Goal: Information Seeking & Learning: Learn about a topic

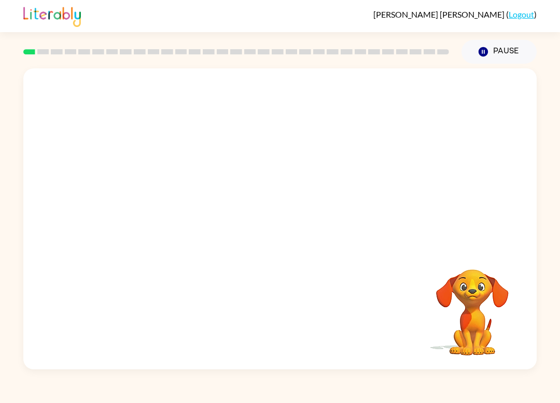
click at [426, 229] on div at bounding box center [279, 157] width 513 height 179
click at [249, 164] on video "Your browser must support playing .mp4 files to use Literably. Please try using…" at bounding box center [279, 157] width 513 height 179
click at [308, 217] on div at bounding box center [280, 224] width 66 height 38
click at [267, 242] on div at bounding box center [280, 224] width 66 height 38
click at [269, 217] on div at bounding box center [280, 224] width 66 height 38
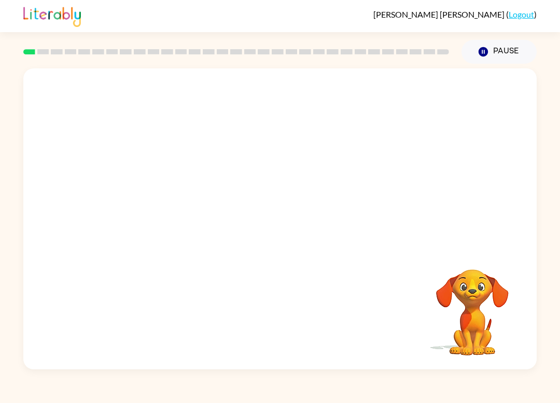
click at [188, 400] on div "Leonardo Castaeda-Cordova ( Logout ) Pause Pause Your browser must support play…" at bounding box center [280, 201] width 560 height 403
click at [252, 183] on div at bounding box center [279, 218] width 513 height 301
click at [297, 227] on div at bounding box center [280, 224] width 66 height 38
click at [287, 243] on div at bounding box center [280, 224] width 66 height 38
click at [281, 230] on icon "button" at bounding box center [280, 224] width 18 height 18
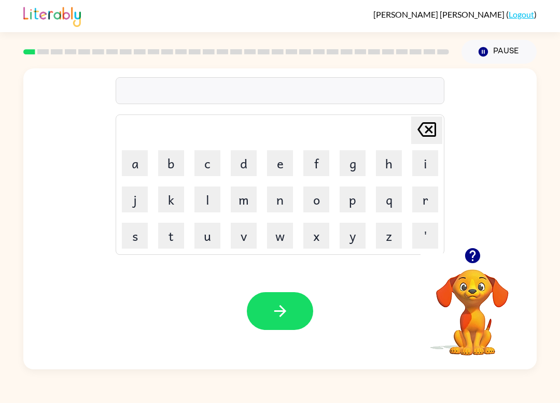
click at [140, 237] on button "s" at bounding box center [135, 236] width 26 height 26
click at [388, 174] on button "h" at bounding box center [389, 163] width 26 height 26
click at [208, 230] on button "u" at bounding box center [207, 236] width 26 height 26
click at [147, 230] on button "s" at bounding box center [135, 236] width 26 height 26
click at [380, 173] on button "h" at bounding box center [389, 163] width 26 height 26
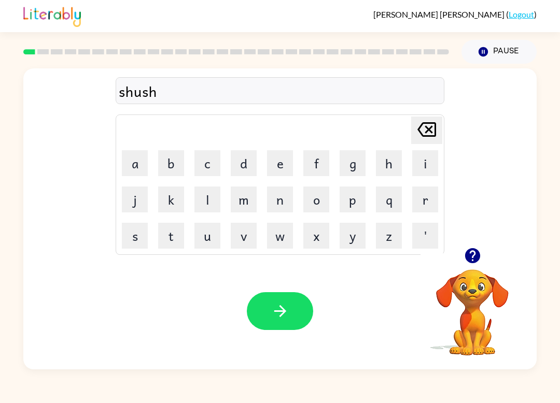
click at [296, 297] on button "button" at bounding box center [280, 311] width 66 height 38
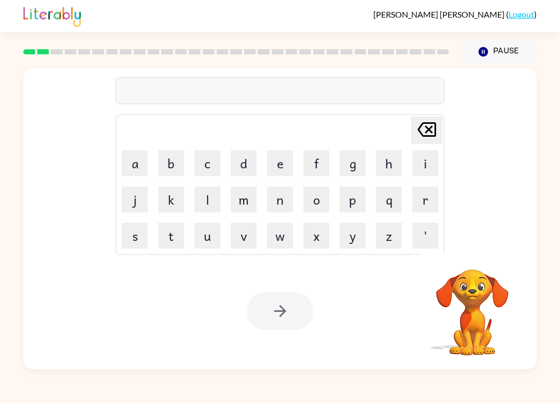
click at [141, 150] on button "a" at bounding box center [135, 163] width 26 height 26
click at [358, 199] on button "p" at bounding box center [353, 200] width 26 height 26
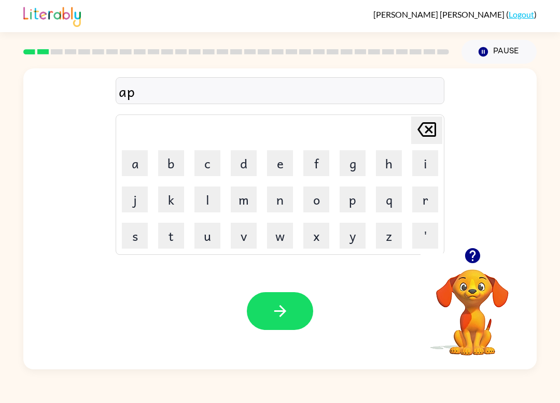
click at [275, 166] on button "e" at bounding box center [280, 163] width 26 height 26
click at [416, 202] on button "r" at bounding box center [425, 200] width 26 height 26
click at [281, 163] on button "e" at bounding box center [280, 163] width 26 height 26
click at [281, 204] on button "n" at bounding box center [280, 200] width 26 height 26
click at [210, 171] on button "c" at bounding box center [207, 163] width 26 height 26
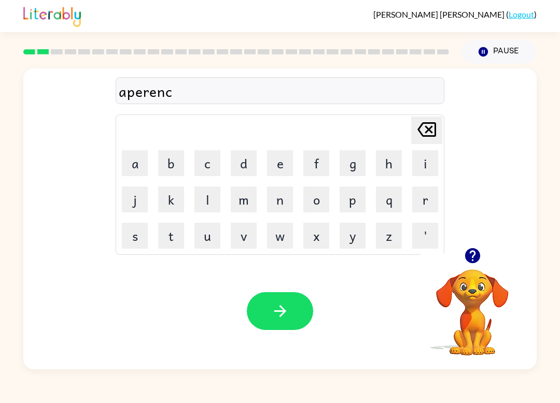
click at [285, 164] on button "e" at bounding box center [280, 163] width 26 height 26
click at [281, 203] on button "n" at bounding box center [280, 200] width 26 height 26
click at [210, 165] on button "c" at bounding box center [207, 163] width 26 height 26
click at [277, 171] on button "e" at bounding box center [280, 163] width 26 height 26
click at [179, 94] on div "aperencence" at bounding box center [280, 91] width 323 height 22
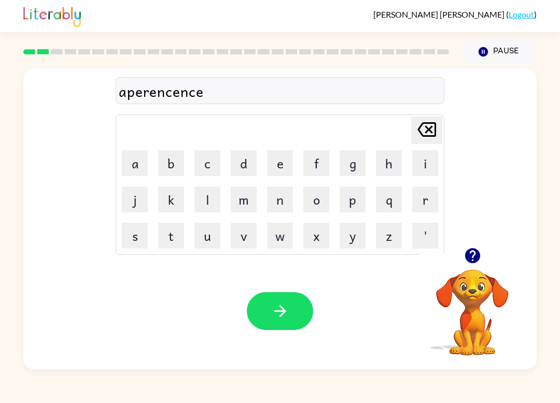
click at [177, 91] on div "aperencence" at bounding box center [280, 91] width 323 height 22
click at [422, 141] on icon "Delete Delete last character input" at bounding box center [426, 129] width 25 height 25
click at [430, 132] on icon at bounding box center [426, 129] width 19 height 15
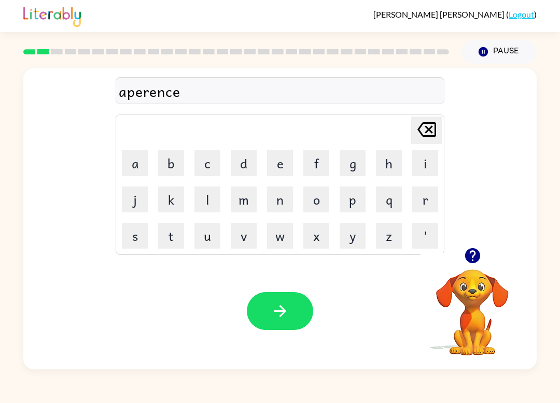
click at [429, 132] on icon "Delete Delete last character input" at bounding box center [426, 129] width 25 height 25
click at [434, 129] on icon "Delete Delete last character input" at bounding box center [426, 129] width 25 height 25
click at [134, 232] on button "s" at bounding box center [135, 236] width 26 height 26
click at [276, 158] on button "e" at bounding box center [280, 163] width 26 height 26
click at [278, 201] on button "n" at bounding box center [280, 200] width 26 height 26
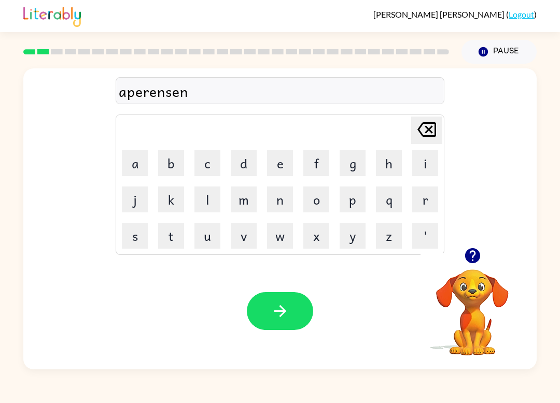
click at [208, 164] on button "c" at bounding box center [207, 163] width 26 height 26
click at [278, 162] on button "e" at bounding box center [280, 163] width 26 height 26
click at [284, 304] on icon "button" at bounding box center [280, 311] width 18 height 18
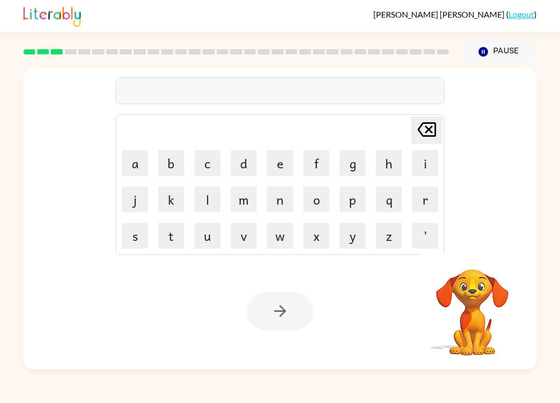
click at [418, 199] on button "r" at bounding box center [425, 200] width 26 height 26
click at [285, 167] on button "e" at bounding box center [280, 163] width 26 height 26
click at [142, 152] on button "a" at bounding box center [135, 163] width 26 height 26
click at [209, 199] on button "l" at bounding box center [207, 200] width 26 height 26
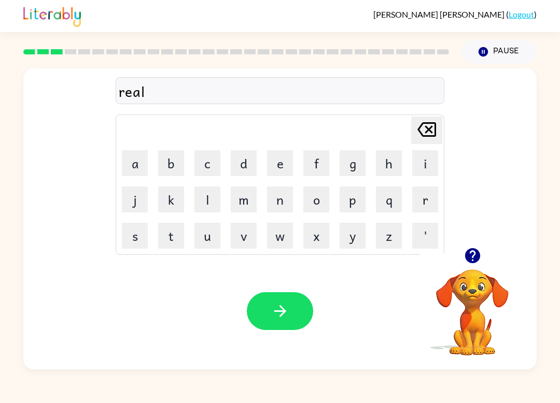
click at [421, 173] on button "i" at bounding box center [425, 163] width 26 height 26
click at [170, 228] on button "t" at bounding box center [171, 236] width 26 height 26
click at [350, 234] on button "y" at bounding box center [353, 236] width 26 height 26
click at [262, 305] on button "button" at bounding box center [280, 311] width 66 height 38
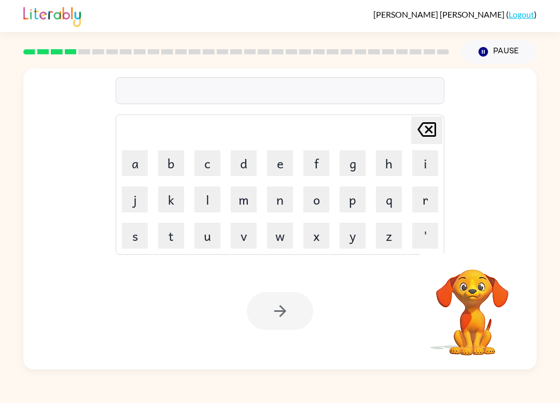
click at [286, 161] on button "e" at bounding box center [280, 163] width 26 height 26
click at [215, 194] on button "l" at bounding box center [207, 200] width 26 height 26
click at [272, 169] on button "e" at bounding box center [280, 163] width 26 height 26
click at [248, 206] on button "m" at bounding box center [244, 200] width 26 height 26
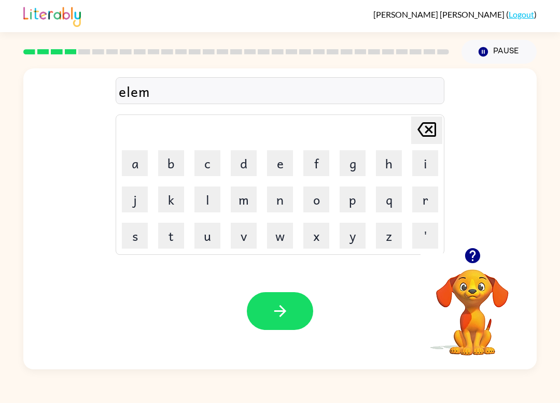
click at [283, 172] on button "e" at bounding box center [280, 163] width 26 height 26
click at [285, 212] on button "n" at bounding box center [280, 200] width 26 height 26
click at [144, 169] on button "a" at bounding box center [135, 163] width 26 height 26
click at [421, 164] on button "i" at bounding box center [425, 163] width 26 height 26
click at [171, 232] on button "t" at bounding box center [171, 236] width 26 height 26
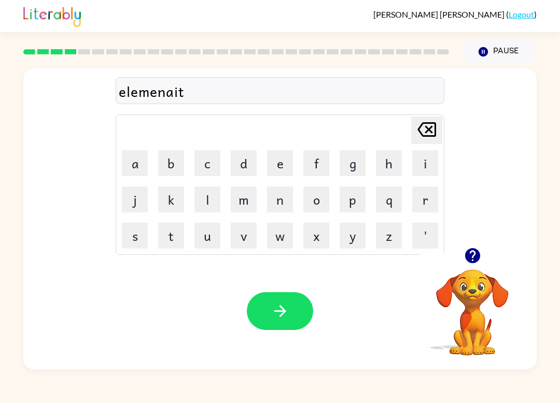
click at [427, 133] on icon "Delete Delete last character input" at bounding box center [426, 129] width 25 height 25
click at [426, 133] on icon at bounding box center [426, 129] width 19 height 15
click at [424, 138] on icon "Delete Delete last character input" at bounding box center [426, 129] width 25 height 25
click at [472, 253] on icon "button" at bounding box center [473, 256] width 18 height 18
click at [278, 203] on button "n" at bounding box center [280, 200] width 26 height 26
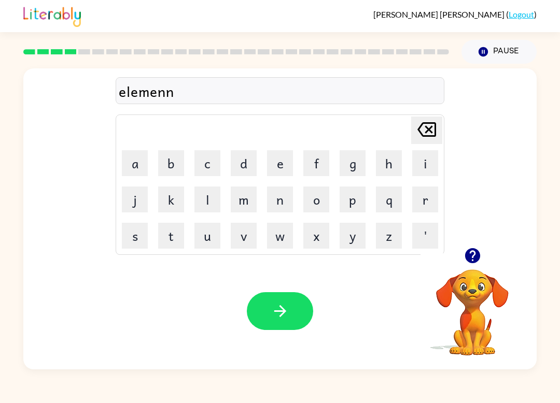
click at [274, 164] on button "e" at bounding box center [280, 163] width 26 height 26
click at [144, 158] on button "a" at bounding box center [135, 163] width 26 height 26
click at [176, 236] on button "t" at bounding box center [171, 236] width 26 height 26
click at [436, 130] on icon at bounding box center [426, 129] width 19 height 15
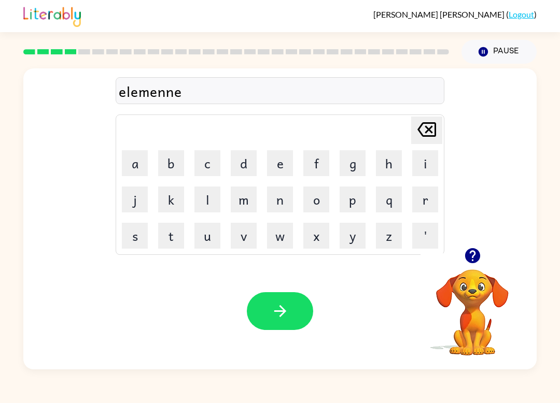
click at [431, 131] on icon "Delete Delete last character input" at bounding box center [426, 129] width 25 height 25
click at [283, 205] on button "n" at bounding box center [280, 200] width 26 height 26
click at [141, 175] on button "a" at bounding box center [135, 163] width 26 height 26
click at [418, 163] on button "i" at bounding box center [425, 163] width 26 height 26
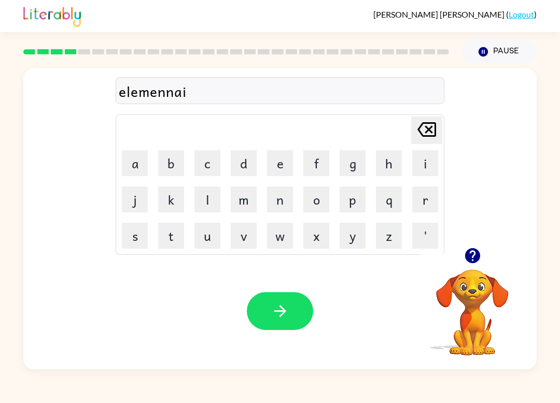
click at [175, 241] on button "t" at bounding box center [171, 236] width 26 height 26
click at [283, 311] on icon "button" at bounding box center [280, 311] width 12 height 12
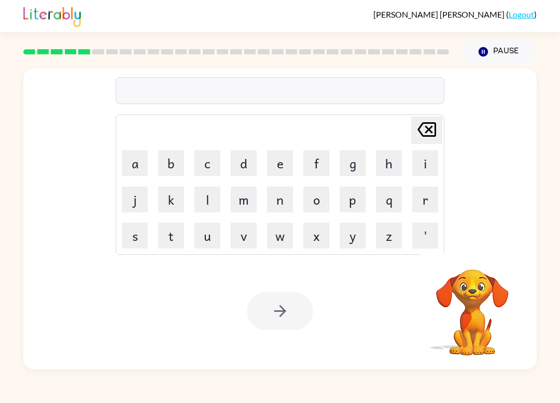
click at [244, 158] on button "d" at bounding box center [244, 163] width 26 height 26
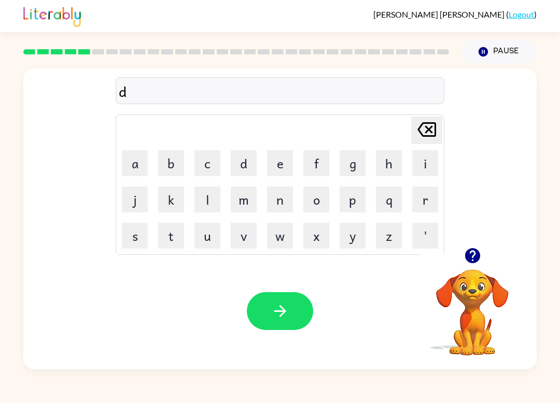
click at [212, 236] on button "u" at bounding box center [207, 236] width 26 height 26
click at [425, 166] on button "i" at bounding box center [425, 163] width 26 height 26
click at [428, 134] on icon "Delete Delete last character input" at bounding box center [426, 129] width 25 height 25
click at [362, 201] on button "p" at bounding box center [353, 200] width 26 height 26
click at [208, 197] on button "l" at bounding box center [207, 200] width 26 height 26
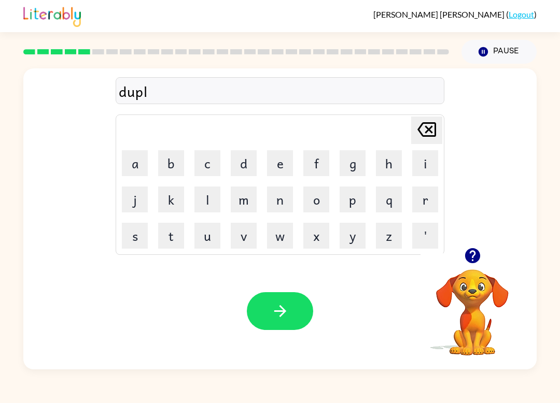
click at [421, 168] on button "i" at bounding box center [425, 163] width 26 height 26
click at [205, 166] on button "c" at bounding box center [207, 163] width 26 height 26
click at [134, 174] on button "a" at bounding box center [135, 163] width 26 height 26
click at [176, 238] on button "t" at bounding box center [171, 236] width 26 height 26
click at [284, 174] on button "e" at bounding box center [280, 163] width 26 height 26
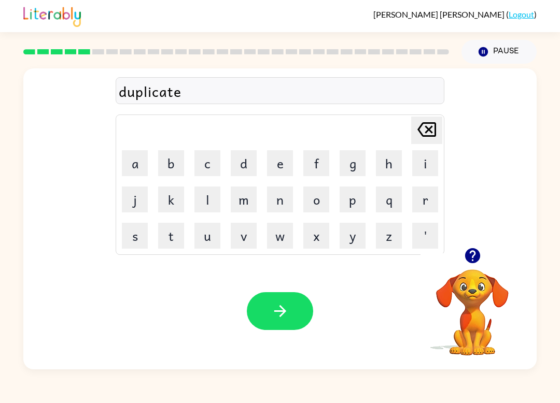
click at [273, 313] on icon "button" at bounding box center [280, 311] width 18 height 18
click at [240, 236] on button "v" at bounding box center [244, 236] width 26 height 26
click at [145, 170] on button "a" at bounding box center [135, 163] width 26 height 26
click at [207, 166] on button "c" at bounding box center [207, 163] width 26 height 26
click at [143, 169] on button "a" at bounding box center [135, 163] width 26 height 26
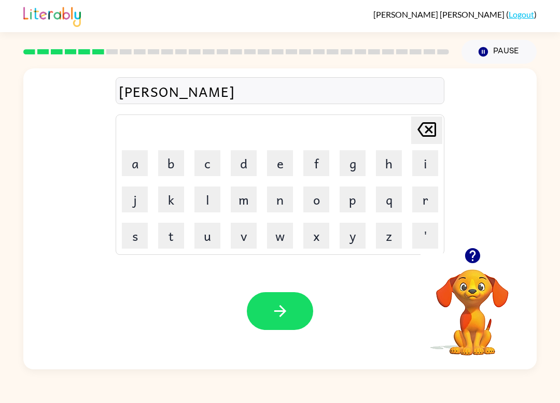
click at [172, 241] on button "t" at bounding box center [171, 236] width 26 height 26
click at [424, 166] on button "i" at bounding box center [425, 163] width 26 height 26
click at [283, 207] on button "n" at bounding box center [280, 200] width 26 height 26
click at [438, 131] on icon "Delete Delete last character input" at bounding box center [426, 129] width 25 height 25
click at [311, 203] on button "o" at bounding box center [316, 200] width 26 height 26
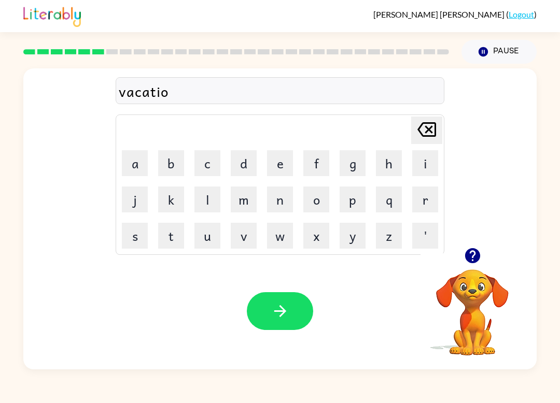
click at [282, 203] on button "n" at bounding box center [280, 200] width 26 height 26
click at [290, 311] on button "button" at bounding box center [280, 311] width 66 height 38
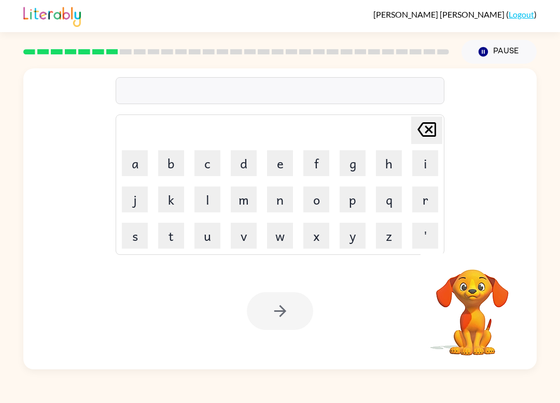
click at [356, 203] on button "p" at bounding box center [353, 200] width 26 height 26
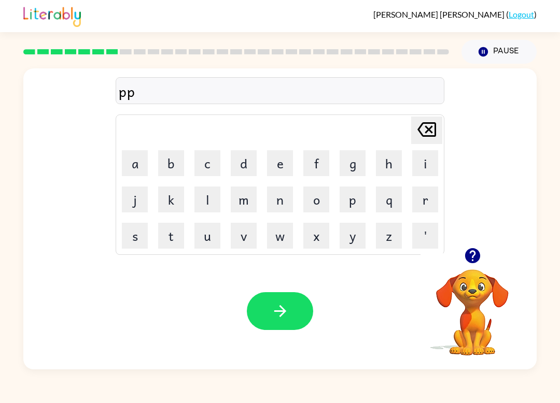
click at [430, 133] on icon "Delete Delete last character input" at bounding box center [426, 129] width 25 height 25
click at [213, 232] on button "u" at bounding box center [207, 236] width 26 height 26
click at [244, 170] on button "d" at bounding box center [244, 163] width 26 height 26
click at [217, 201] on button "l" at bounding box center [207, 200] width 26 height 26
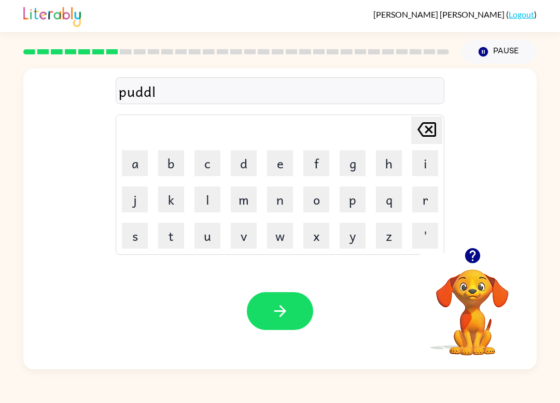
click at [273, 168] on button "e" at bounding box center [280, 163] width 26 height 26
click at [266, 311] on button "button" at bounding box center [280, 311] width 66 height 38
click at [356, 204] on button "p" at bounding box center [353, 200] width 26 height 26
click at [143, 176] on button "a" at bounding box center [135, 163] width 26 height 26
click at [412, 203] on button "r" at bounding box center [425, 200] width 26 height 26
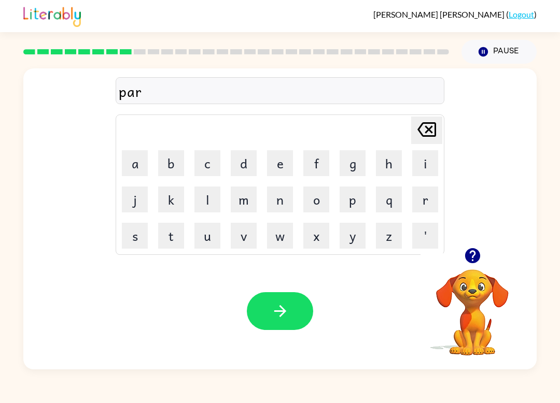
click at [176, 238] on button "t" at bounding box center [171, 236] width 26 height 26
click at [417, 175] on button "i" at bounding box center [425, 163] width 26 height 26
click at [207, 172] on button "c" at bounding box center [207, 163] width 26 height 26
click at [147, 160] on button "a" at bounding box center [135, 163] width 26 height 26
click at [206, 209] on button "l" at bounding box center [207, 200] width 26 height 26
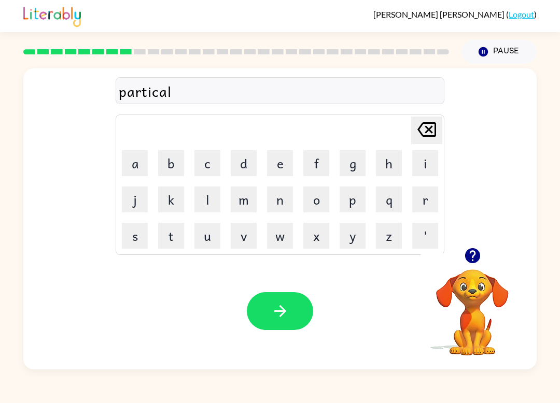
click at [276, 303] on icon "button" at bounding box center [280, 311] width 18 height 18
click at [423, 208] on button "r" at bounding box center [425, 200] width 26 height 26
click at [277, 167] on button "e" at bounding box center [280, 163] width 26 height 26
click at [213, 167] on button "c" at bounding box center [207, 163] width 26 height 26
click at [153, 164] on td "b" at bounding box center [170, 163] width 35 height 35
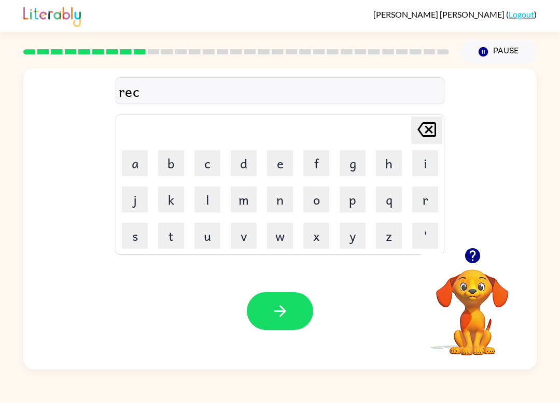
click at [135, 163] on button "a" at bounding box center [135, 163] width 26 height 26
click at [364, 204] on button "p" at bounding box center [353, 200] width 26 height 26
click at [138, 234] on button "s" at bounding box center [135, 236] width 26 height 26
click at [201, 240] on button "u" at bounding box center [207, 236] width 26 height 26
click at [413, 205] on button "r" at bounding box center [425, 200] width 26 height 26
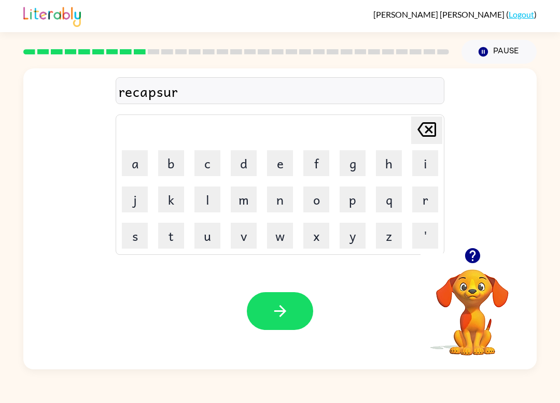
click at [282, 170] on button "e" at bounding box center [280, 163] width 26 height 26
click at [283, 309] on icon "button" at bounding box center [280, 311] width 12 height 12
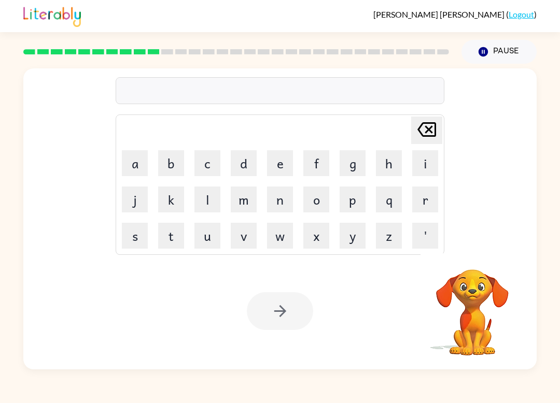
click at [351, 202] on button "p" at bounding box center [353, 200] width 26 height 26
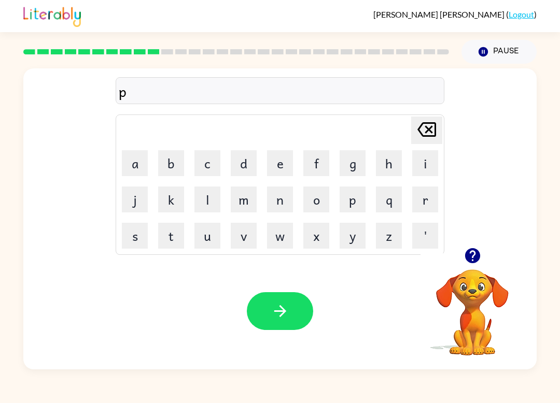
click at [417, 198] on button "r" at bounding box center [425, 200] width 26 height 26
click at [275, 171] on button "e" at bounding box center [280, 163] width 26 height 26
click at [146, 233] on button "s" at bounding box center [135, 236] width 26 height 26
click at [391, 163] on button "h" at bounding box center [389, 163] width 26 height 26
click at [322, 200] on button "o" at bounding box center [316, 200] width 26 height 26
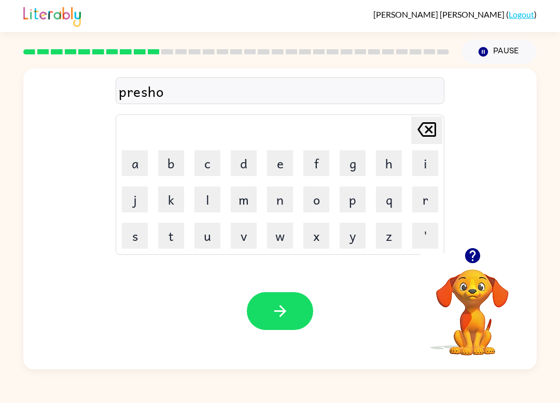
click at [322, 200] on button "o" at bounding box center [316, 200] width 26 height 26
click at [213, 212] on button "l" at bounding box center [207, 200] width 26 height 26
click at [277, 303] on icon "button" at bounding box center [280, 311] width 18 height 18
click at [211, 176] on button "c" at bounding box center [207, 163] width 26 height 26
click at [427, 204] on button "r" at bounding box center [425, 200] width 26 height 26
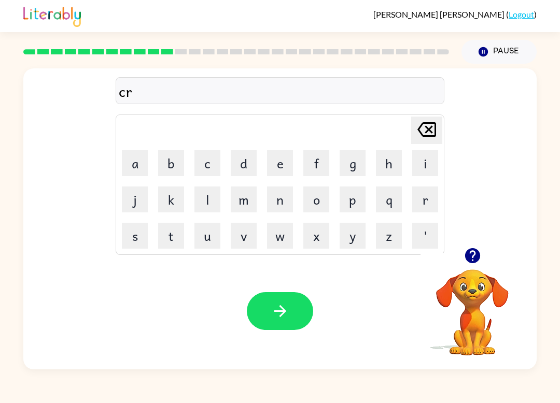
click at [144, 175] on button "a" at bounding box center [135, 163] width 26 height 26
click at [424, 171] on button "i" at bounding box center [425, 163] width 26 height 26
click at [249, 242] on button "v" at bounding box center [244, 236] width 26 height 26
click at [283, 172] on button "e" at bounding box center [280, 163] width 26 height 26
click at [296, 299] on button "button" at bounding box center [280, 311] width 66 height 38
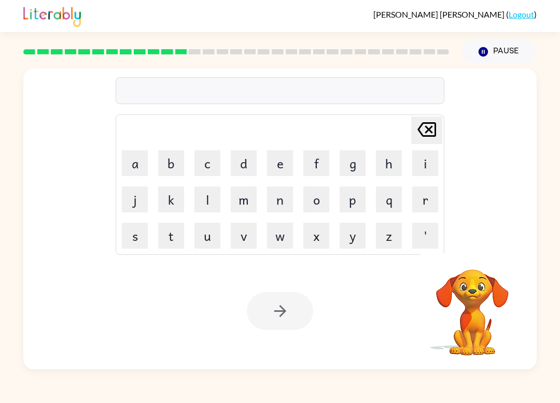
click at [467, 284] on video "Your browser must support playing .mp4 files to use Literably. Please try using…" at bounding box center [473, 306] width 104 height 104
click at [478, 275] on video "Your browser must support playing .mp4 files to use Literably. Please try using…" at bounding box center [473, 306] width 104 height 104
click at [485, 260] on video "Your browser must support playing .mp4 files to use Literably. Please try using…" at bounding box center [473, 306] width 104 height 104
click at [429, 138] on icon "Delete Delete last character input" at bounding box center [426, 129] width 25 height 25
click at [474, 281] on video "Your browser must support playing .mp4 files to use Literably. Please try using…" at bounding box center [473, 306] width 104 height 104
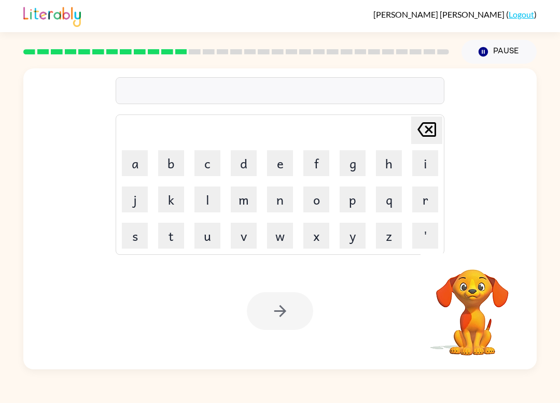
click at [479, 280] on video "Your browser must support playing .mp4 files to use Literably. Please try using…" at bounding box center [473, 306] width 104 height 104
click at [473, 357] on div "Your browser must support playing .mp4 files to use Literably. Please try using…" at bounding box center [473, 306] width 104 height 104
click at [465, 263] on video "Your browser must support playing .mp4 files to use Literably. Please try using…" at bounding box center [473, 306] width 104 height 104
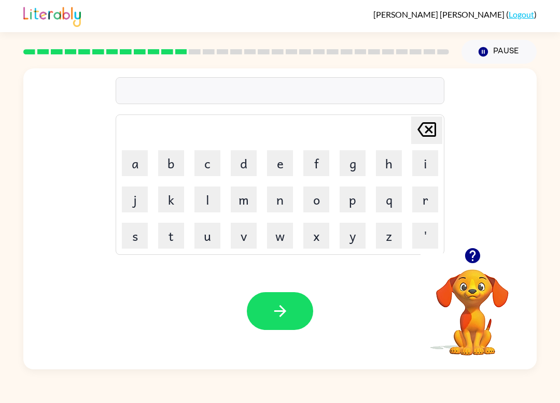
click at [26, 8] on img at bounding box center [52, 15] width 58 height 23
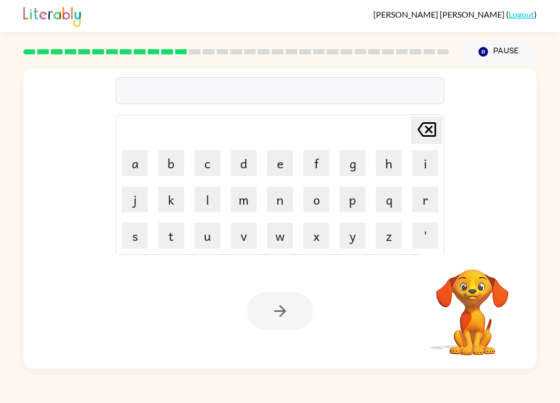
click at [249, 159] on button "d" at bounding box center [244, 163] width 26 height 26
click at [220, 194] on button "l" at bounding box center [207, 200] width 26 height 26
click at [425, 139] on icon "Delete Delete last character input" at bounding box center [426, 129] width 25 height 25
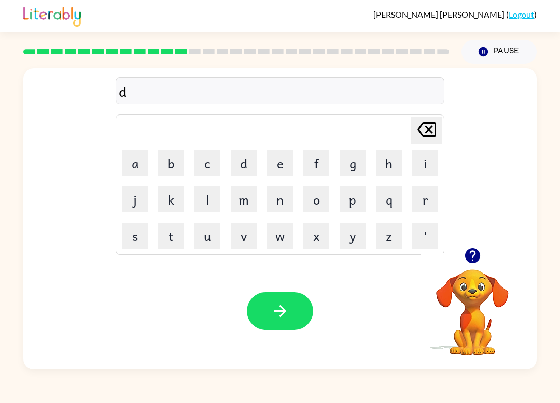
click at [425, 139] on icon "Delete Delete last character input" at bounding box center [426, 129] width 25 height 25
click at [248, 164] on button "d" at bounding box center [244, 163] width 26 height 26
click at [421, 169] on button "i" at bounding box center [425, 163] width 26 height 26
click at [206, 169] on button "c" at bounding box center [207, 163] width 26 height 26
click at [166, 236] on button "t" at bounding box center [171, 236] width 26 height 26
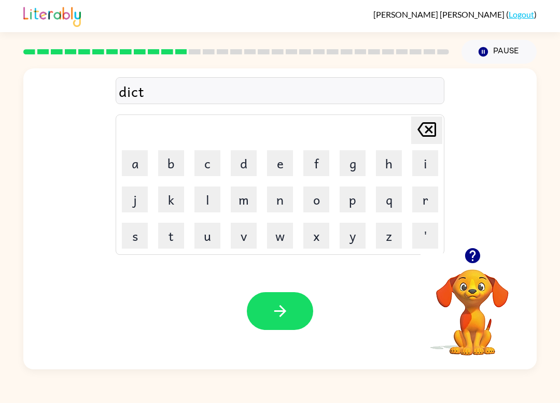
click at [131, 174] on button "a" at bounding box center [135, 163] width 26 height 26
click at [273, 169] on button "e" at bounding box center [280, 163] width 26 height 26
click at [239, 166] on button "d" at bounding box center [244, 163] width 26 height 26
click at [279, 305] on icon "button" at bounding box center [280, 311] width 18 height 18
click at [169, 195] on button "k" at bounding box center [171, 200] width 26 height 26
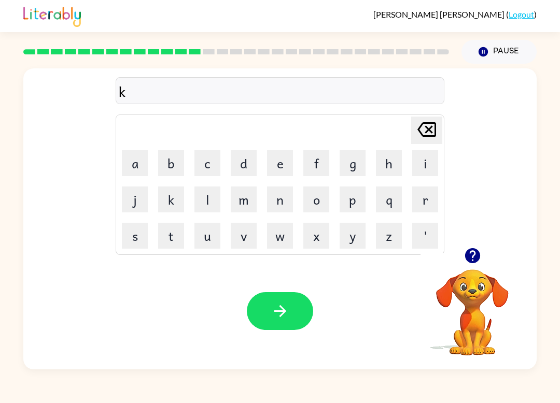
click at [421, 169] on button "i" at bounding box center [425, 163] width 26 height 26
click at [282, 210] on button "n" at bounding box center [280, 200] width 26 height 26
click at [282, 209] on button "n" at bounding box center [280, 200] width 26 height 26
click at [278, 166] on button "e" at bounding box center [280, 163] width 26 height 26
click at [177, 232] on button "t" at bounding box center [171, 236] width 26 height 26
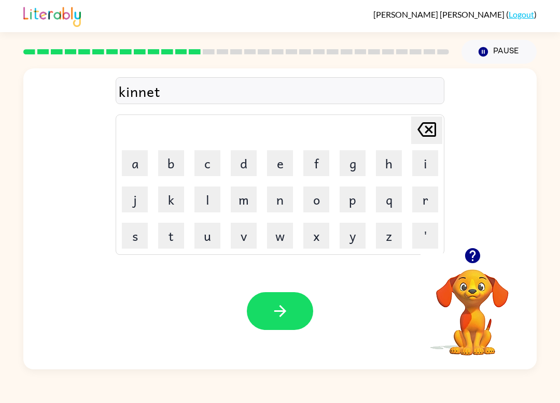
click at [302, 303] on button "button" at bounding box center [280, 311] width 66 height 38
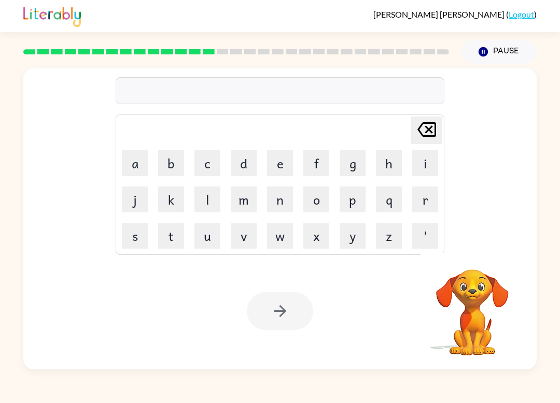
click at [242, 201] on button "m" at bounding box center [244, 200] width 26 height 26
click at [142, 158] on button "a" at bounding box center [135, 163] width 26 height 26
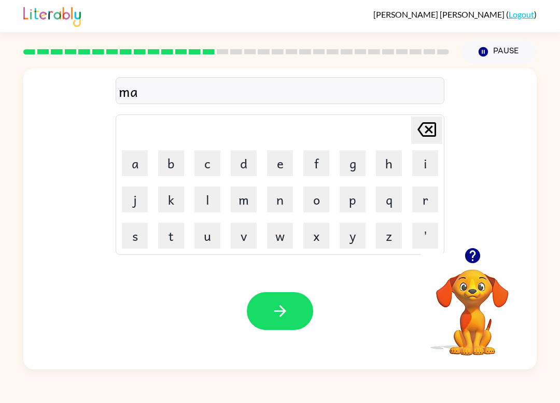
click at [356, 233] on button "y" at bounding box center [353, 236] width 26 height 26
click at [319, 208] on button "o" at bounding box center [316, 200] width 26 height 26
click at [423, 200] on button "r" at bounding box center [425, 200] width 26 height 26
click at [288, 318] on icon "button" at bounding box center [280, 311] width 18 height 18
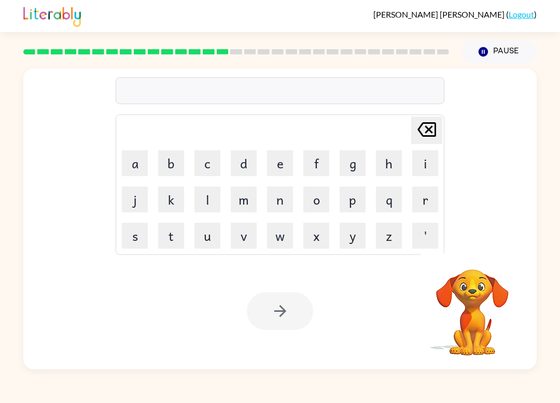
click at [140, 230] on button "s" at bounding box center [135, 236] width 26 height 26
click at [356, 205] on button "p" at bounding box center [353, 200] width 26 height 26
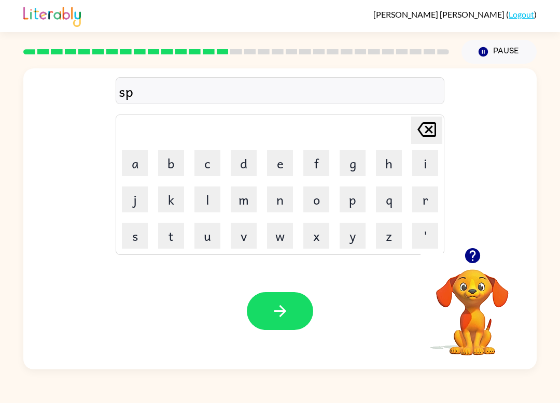
click at [426, 206] on button "r" at bounding box center [425, 200] width 26 height 26
click at [179, 200] on button "k" at bounding box center [171, 200] width 26 height 26
click at [424, 135] on icon "Delete Delete last character input" at bounding box center [426, 129] width 25 height 25
click at [426, 142] on icon "Delete Delete last character input" at bounding box center [426, 129] width 25 height 25
click at [138, 159] on button "a" at bounding box center [135, 163] width 26 height 26
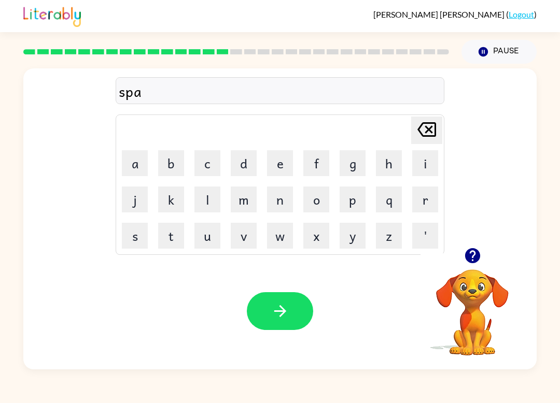
click at [413, 208] on button "r" at bounding box center [425, 200] width 26 height 26
click at [175, 200] on button "k" at bounding box center [171, 200] width 26 height 26
click at [277, 304] on icon "button" at bounding box center [280, 311] width 18 height 18
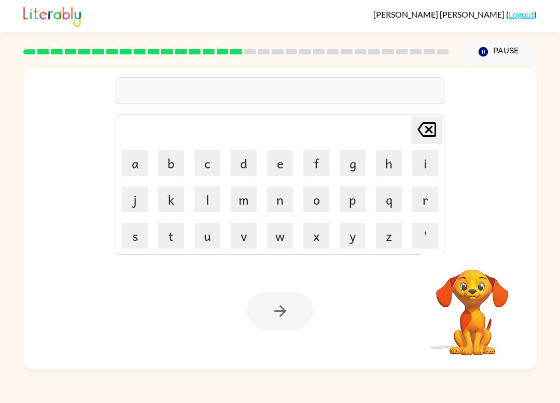
click at [341, 206] on button "p" at bounding box center [353, 200] width 26 height 26
click at [140, 164] on button "a" at bounding box center [135, 163] width 26 height 26
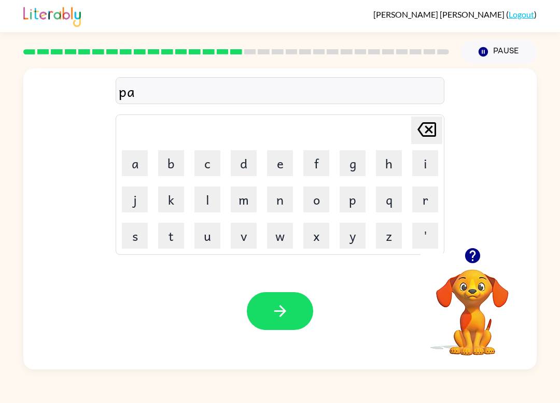
click at [219, 230] on button "u" at bounding box center [207, 236] width 26 height 26
click at [285, 316] on icon "button" at bounding box center [280, 311] width 18 height 18
click at [135, 231] on button "s" at bounding box center [135, 236] width 26 height 26
click at [357, 204] on button "p" at bounding box center [353, 200] width 26 height 26
click at [424, 164] on button "i" at bounding box center [425, 163] width 26 height 26
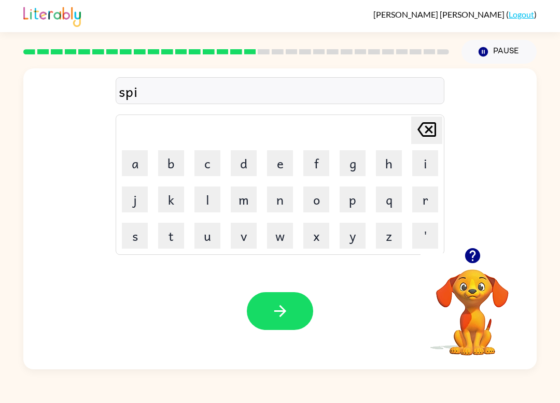
click at [285, 207] on button "n" at bounding box center [280, 200] width 26 height 26
click at [421, 174] on button "i" at bounding box center [425, 163] width 26 height 26
click at [276, 211] on button "n" at bounding box center [280, 200] width 26 height 26
click at [431, 129] on icon "Delete Delete last character input" at bounding box center [426, 129] width 25 height 25
click at [431, 129] on icon at bounding box center [426, 129] width 19 height 15
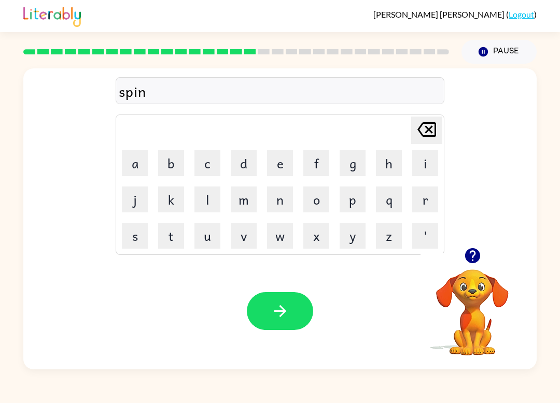
click at [427, 132] on icon at bounding box center [426, 129] width 19 height 15
click at [284, 204] on button "n" at bounding box center [280, 200] width 26 height 26
click at [435, 170] on button "i" at bounding box center [425, 163] width 26 height 26
click at [279, 201] on button "n" at bounding box center [280, 200] width 26 height 26
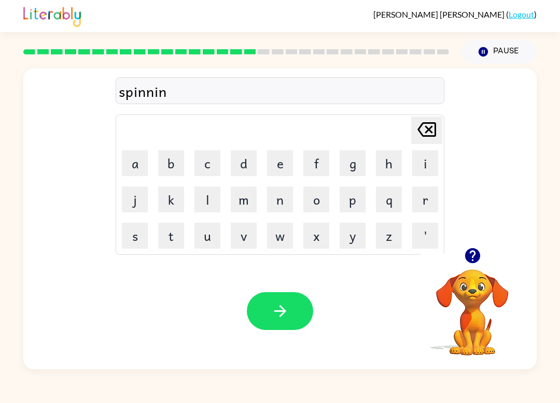
click at [351, 169] on button "g" at bounding box center [353, 163] width 26 height 26
click at [276, 317] on icon "button" at bounding box center [280, 311] width 18 height 18
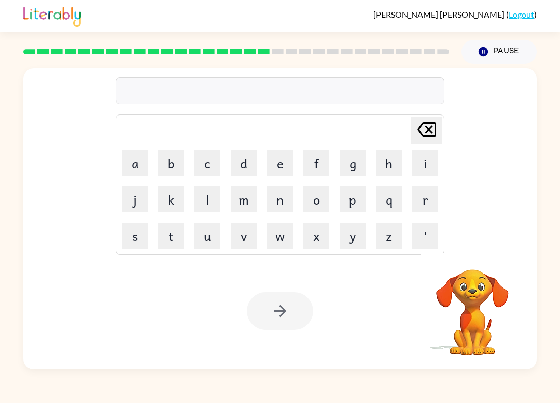
click at [354, 170] on button "g" at bounding box center [353, 163] width 26 height 26
click at [420, 193] on button "r" at bounding box center [425, 200] width 26 height 26
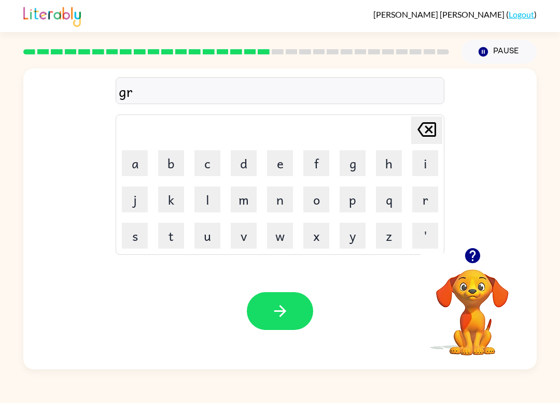
click at [204, 239] on button "u" at bounding box center [207, 236] width 26 height 26
click at [239, 203] on button "m" at bounding box center [244, 200] width 26 height 26
click at [352, 206] on button "p" at bounding box center [353, 200] width 26 height 26
click at [420, 165] on button "i" at bounding box center [425, 163] width 26 height 26
click at [273, 170] on button "e" at bounding box center [280, 163] width 26 height 26
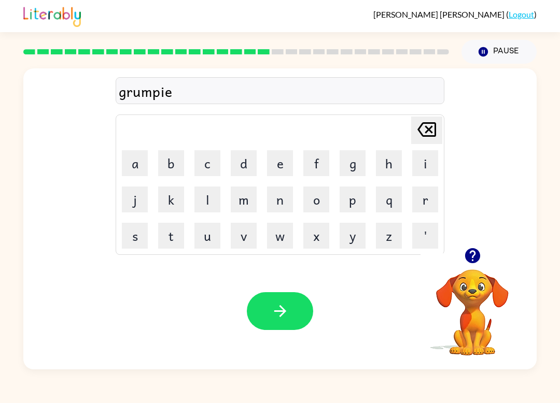
click at [143, 226] on button "s" at bounding box center [135, 236] width 26 height 26
click at [178, 235] on button "t" at bounding box center [171, 236] width 26 height 26
click at [280, 293] on button "button" at bounding box center [280, 311] width 66 height 38
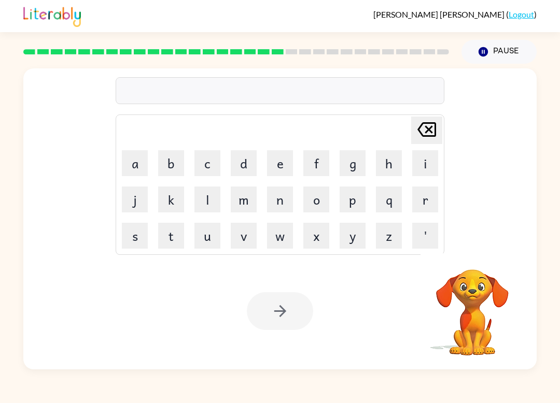
click at [423, 165] on button "i" at bounding box center [425, 163] width 26 height 26
click at [281, 197] on button "n" at bounding box center [280, 200] width 26 height 26
click at [208, 169] on button "c" at bounding box center [207, 163] width 26 height 26
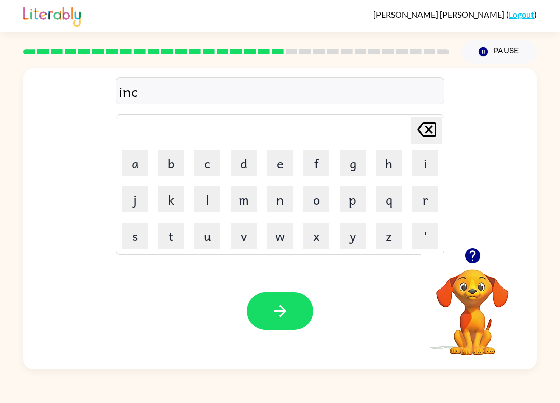
click at [423, 202] on button "r" at bounding box center [425, 200] width 26 height 26
click at [282, 161] on button "e" at bounding box center [280, 163] width 26 height 26
click at [242, 163] on button "d" at bounding box center [244, 163] width 26 height 26
click at [421, 168] on button "i" at bounding box center [425, 163] width 26 height 26
click at [182, 162] on button "b" at bounding box center [171, 163] width 26 height 26
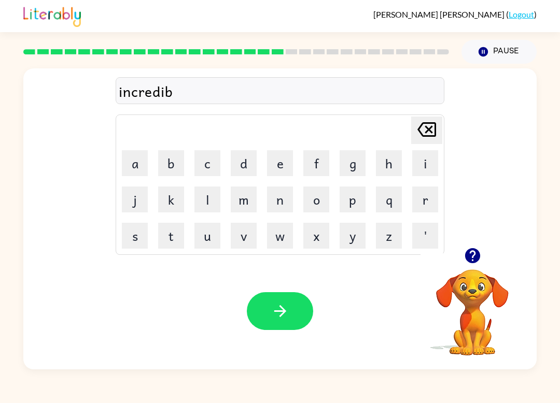
click at [213, 196] on button "l" at bounding box center [207, 200] width 26 height 26
click at [278, 162] on button "e" at bounding box center [280, 163] width 26 height 26
click at [273, 288] on div "Your browser must support playing .mp4 files to use Literably. Please try using…" at bounding box center [279, 311] width 513 height 117
click at [269, 316] on button "button" at bounding box center [280, 311] width 66 height 38
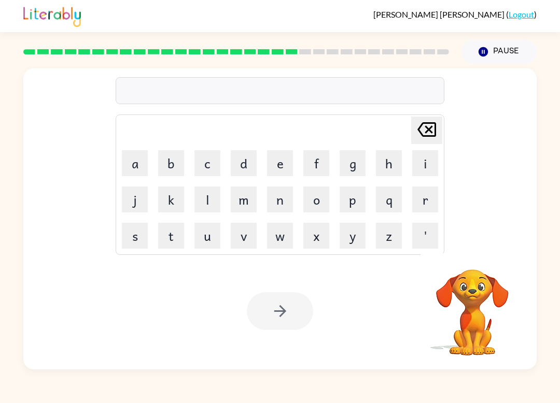
click at [206, 201] on button "l" at bounding box center [207, 200] width 26 height 26
click at [413, 175] on button "i" at bounding box center [425, 163] width 26 height 26
click at [147, 231] on button "s" at bounding box center [135, 236] width 26 height 26
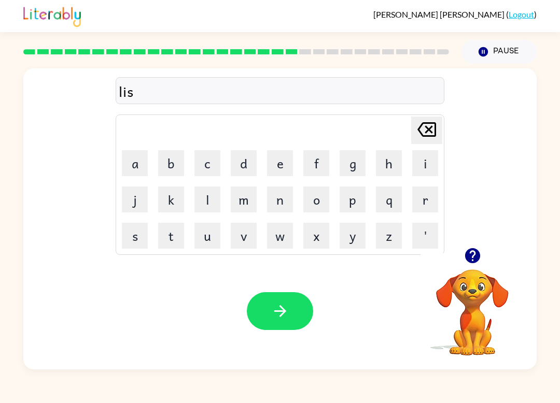
click at [274, 170] on button "e" at bounding box center [280, 163] width 26 height 26
click at [285, 202] on button "n" at bounding box center [280, 200] width 26 height 26
click at [177, 238] on button "t" at bounding box center [171, 236] width 26 height 26
click at [270, 288] on div "Your browser must support playing .mp4 files to use Literably. Please try using…" at bounding box center [279, 311] width 513 height 117
click at [273, 310] on icon "button" at bounding box center [280, 311] width 18 height 18
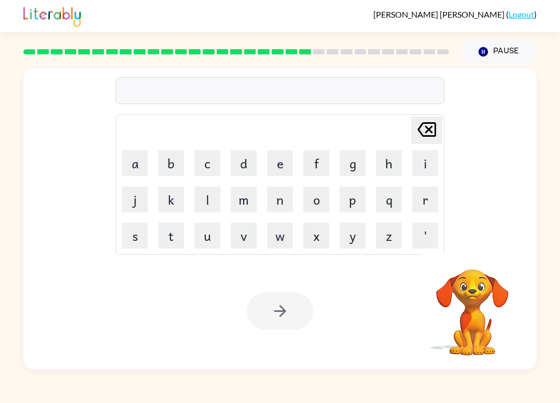
click at [285, 202] on button "n" at bounding box center [280, 200] width 26 height 26
click at [320, 205] on button "o" at bounding box center [316, 200] width 26 height 26
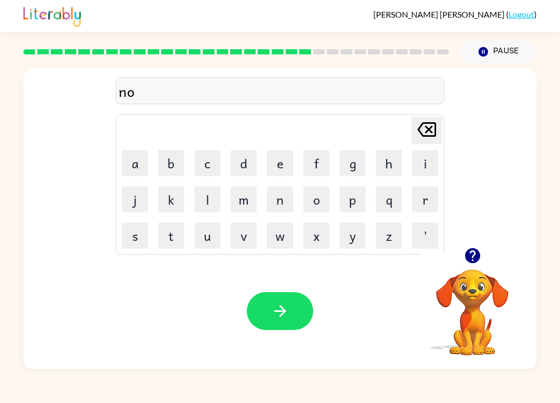
click at [253, 190] on button "m" at bounding box center [244, 200] width 26 height 26
click at [411, 176] on td "i" at bounding box center [425, 163] width 35 height 35
click at [428, 160] on button "i" at bounding box center [425, 163] width 26 height 26
click at [287, 203] on button "n" at bounding box center [280, 200] width 26 height 26
click at [141, 161] on button "a" at bounding box center [135, 163] width 26 height 26
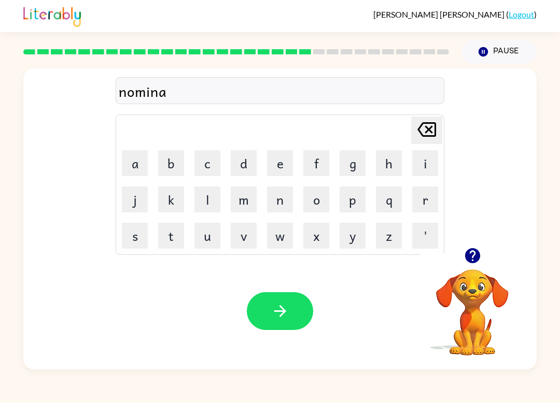
click at [170, 233] on button "t" at bounding box center [171, 236] width 26 height 26
click at [285, 167] on button "e" at bounding box center [280, 163] width 26 height 26
click at [238, 166] on button "d" at bounding box center [244, 163] width 26 height 26
click at [287, 299] on button "button" at bounding box center [280, 311] width 66 height 38
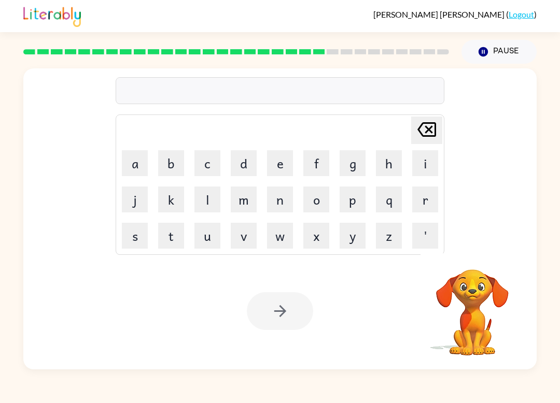
click at [144, 243] on button "s" at bounding box center [135, 236] width 26 height 26
click at [311, 205] on button "o" at bounding box center [316, 200] width 26 height 26
click at [139, 237] on button "s" at bounding box center [135, 236] width 26 height 26
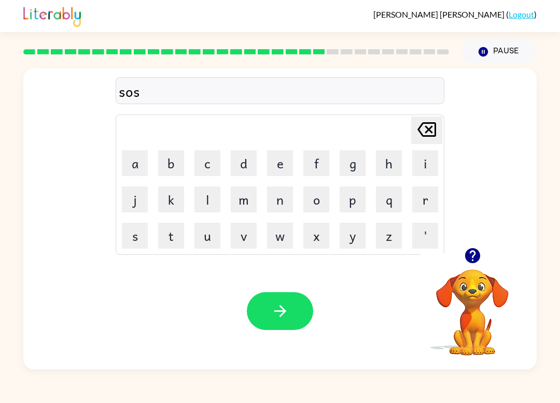
click at [183, 235] on button "t" at bounding box center [171, 236] width 26 height 26
click at [137, 175] on button "a" at bounding box center [135, 163] width 26 height 26
click at [424, 174] on button "i" at bounding box center [425, 163] width 26 height 26
click at [278, 203] on button "n" at bounding box center [280, 200] width 26 height 26
click at [420, 137] on icon "Delete Delete last character input" at bounding box center [426, 129] width 25 height 25
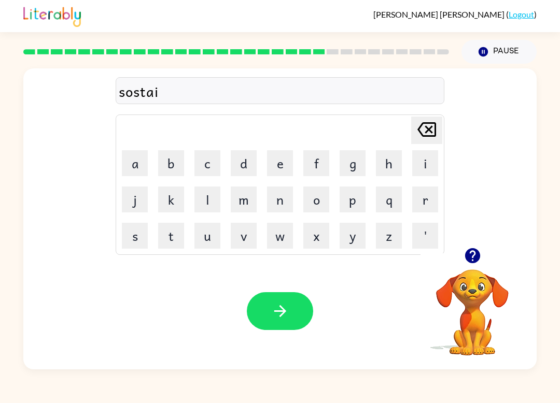
click at [422, 133] on icon "Delete Delete last character input" at bounding box center [426, 129] width 25 height 25
click at [422, 135] on icon at bounding box center [426, 129] width 19 height 15
click at [422, 134] on icon at bounding box center [426, 129] width 19 height 15
click at [418, 137] on icon "Delete Delete last character input" at bounding box center [426, 129] width 25 height 25
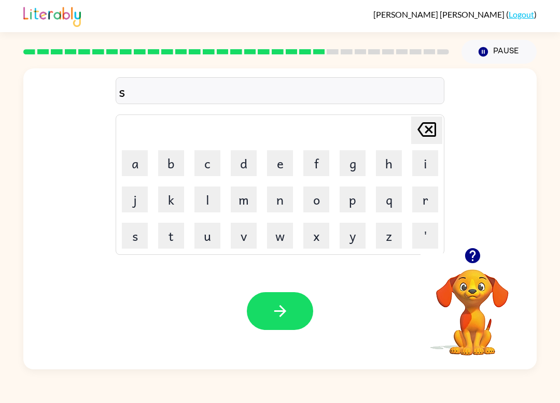
click at [418, 137] on icon "Delete Delete last character input" at bounding box center [426, 129] width 25 height 25
click at [143, 230] on button "s" at bounding box center [135, 236] width 26 height 26
click at [219, 160] on button "c" at bounding box center [207, 163] width 26 height 26
click at [318, 209] on button "o" at bounding box center [316, 200] width 26 height 26
click at [136, 235] on button "s" at bounding box center [135, 236] width 26 height 26
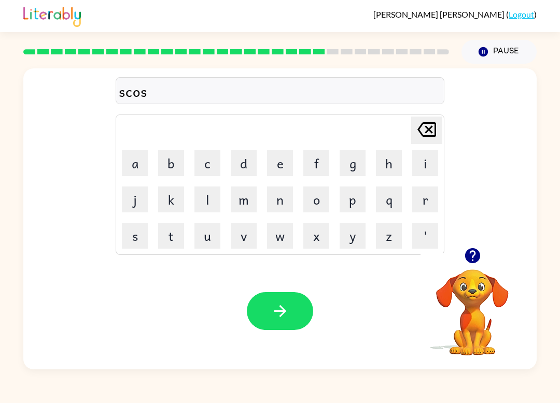
click at [172, 234] on button "t" at bounding box center [171, 236] width 26 height 26
click at [141, 164] on button "a" at bounding box center [135, 163] width 26 height 26
click at [422, 171] on button "i" at bounding box center [425, 163] width 26 height 26
click at [274, 211] on button "n" at bounding box center [280, 200] width 26 height 26
click at [432, 124] on icon at bounding box center [426, 129] width 19 height 15
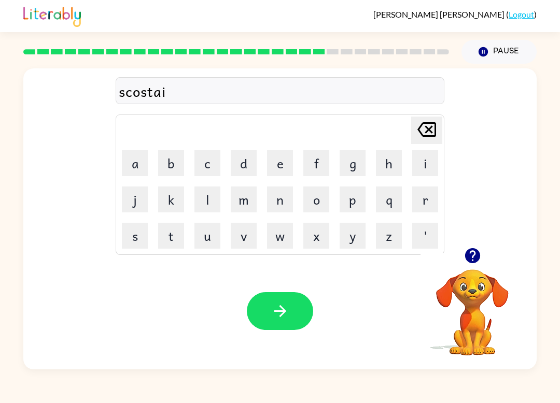
click at [432, 124] on icon at bounding box center [426, 129] width 19 height 15
click at [431, 122] on icon "Delete Delete last character input" at bounding box center [426, 129] width 25 height 25
click at [430, 122] on icon "Delete Delete last character input" at bounding box center [426, 129] width 25 height 25
click at [426, 130] on icon "Delete Delete last character input" at bounding box center [426, 129] width 25 height 25
click at [426, 129] on icon "Delete Delete last character input" at bounding box center [426, 129] width 25 height 25
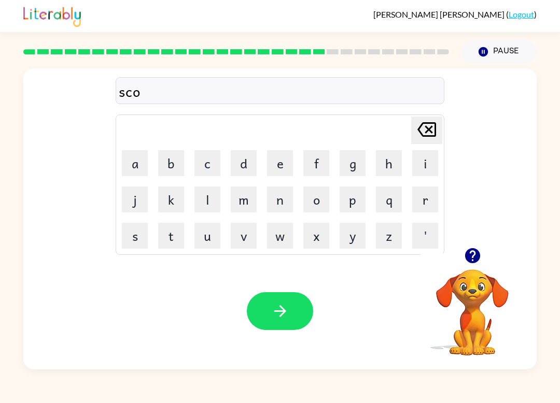
click at [424, 133] on icon "Delete Delete last character input" at bounding box center [426, 129] width 25 height 25
click at [315, 205] on button "o" at bounding box center [316, 200] width 26 height 26
click at [139, 239] on button "s" at bounding box center [135, 236] width 26 height 26
click at [170, 233] on button "t" at bounding box center [171, 236] width 26 height 26
click at [143, 169] on button "a" at bounding box center [135, 163] width 26 height 26
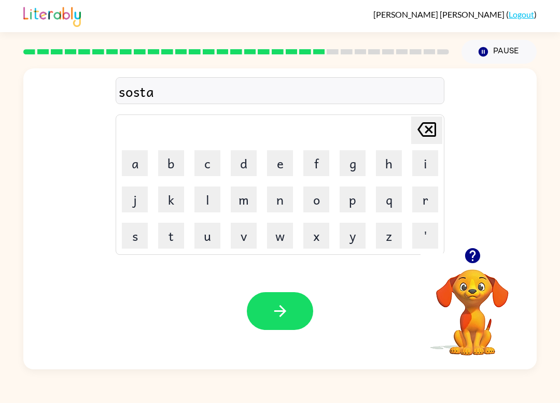
click at [416, 174] on button "i" at bounding box center [425, 163] width 26 height 26
click at [283, 203] on button "n" at bounding box center [280, 200] width 26 height 26
click at [278, 305] on icon "button" at bounding box center [280, 311] width 18 height 18
click at [278, 305] on div at bounding box center [280, 311] width 66 height 38
click at [276, 315] on div at bounding box center [280, 311] width 66 height 38
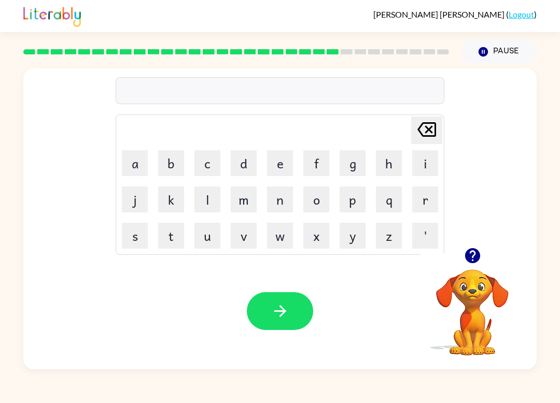
click at [276, 238] on button "w" at bounding box center [280, 236] width 26 height 26
click at [318, 207] on button "o" at bounding box center [316, 200] width 26 height 26
click at [432, 205] on button "r" at bounding box center [425, 200] width 26 height 26
click at [238, 165] on button "d" at bounding box center [244, 163] width 26 height 26
click at [388, 163] on button "h" at bounding box center [389, 163] width 26 height 26
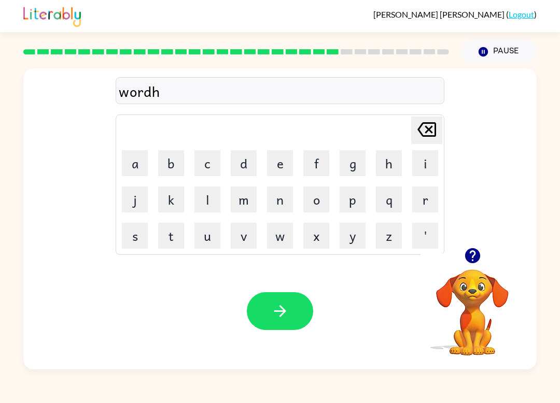
click at [358, 239] on button "y" at bounding box center [353, 236] width 26 height 26
click at [286, 322] on button "button" at bounding box center [280, 311] width 66 height 38
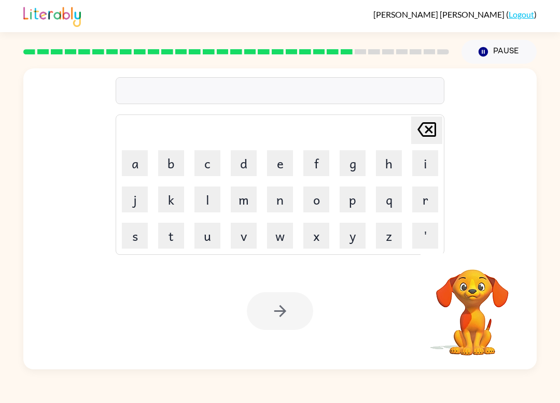
click at [422, 211] on button "r" at bounding box center [425, 200] width 26 height 26
click at [287, 175] on button "e" at bounding box center [280, 163] width 26 height 26
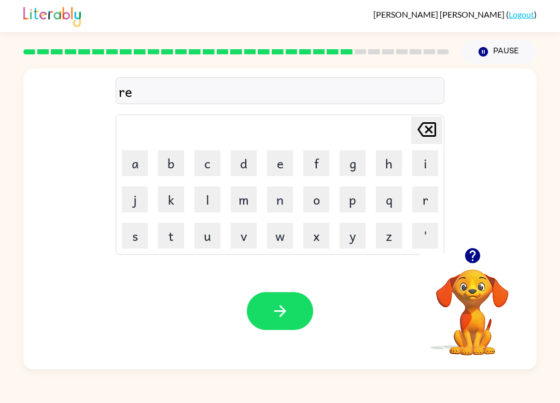
click at [215, 198] on button "l" at bounding box center [207, 200] width 26 height 26
click at [142, 166] on button "a" at bounding box center [135, 163] width 26 height 26
click at [246, 162] on button "d" at bounding box center [244, 163] width 26 height 26
click at [273, 175] on button "e" at bounding box center [280, 163] width 26 height 26
click at [139, 236] on button "s" at bounding box center [135, 236] width 26 height 26
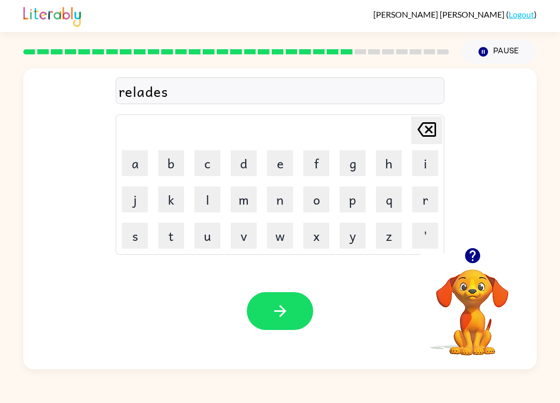
click at [436, 136] on icon at bounding box center [426, 129] width 19 height 15
click at [178, 239] on button "t" at bounding box center [171, 236] width 26 height 26
click at [277, 323] on button "button" at bounding box center [280, 311] width 66 height 38
click at [469, 257] on icon "button" at bounding box center [472, 255] width 15 height 15
click at [177, 199] on button "k" at bounding box center [171, 200] width 26 height 26
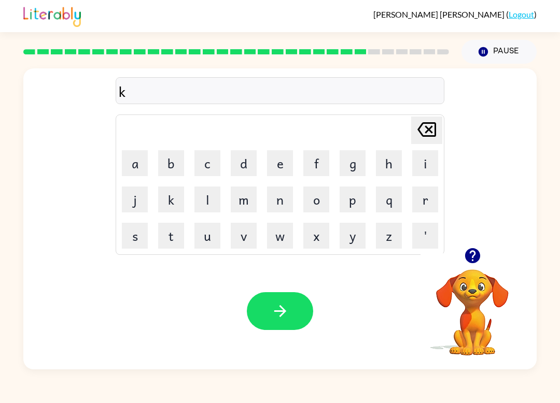
click at [424, 157] on button "i" at bounding box center [425, 163] width 26 height 26
click at [179, 205] on button "k" at bounding box center [171, 200] width 26 height 26
click at [424, 162] on button "i" at bounding box center [425, 163] width 26 height 26
click at [273, 175] on button "e" at bounding box center [280, 163] width 26 height 26
click at [275, 289] on div "Your browser must support playing .mp4 files to use Literably. Please try using…" at bounding box center [279, 311] width 513 height 117
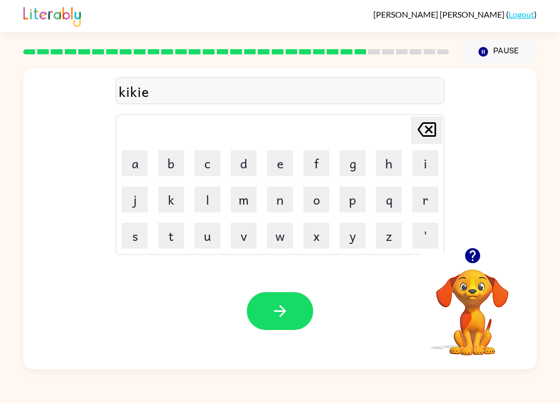
click at [280, 206] on button "n" at bounding box center [280, 200] width 26 height 26
click at [284, 315] on icon "button" at bounding box center [280, 311] width 18 height 18
click at [283, 314] on div at bounding box center [280, 311] width 66 height 38
click at [289, 306] on div at bounding box center [280, 311] width 66 height 38
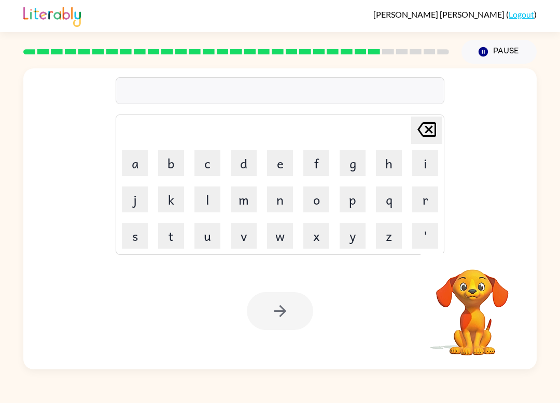
click at [289, 317] on div at bounding box center [280, 311] width 66 height 38
click at [244, 172] on button "d" at bounding box center [244, 163] width 26 height 26
click at [274, 170] on button "e" at bounding box center [280, 163] width 26 height 26
click at [357, 201] on button "p" at bounding box center [353, 200] width 26 height 26
click at [141, 166] on button "a" at bounding box center [135, 163] width 26 height 26
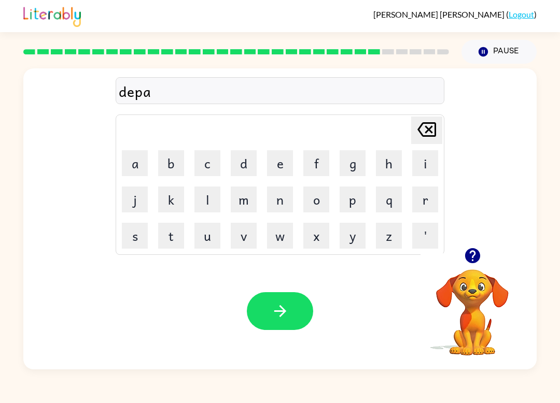
click at [422, 205] on button "r" at bounding box center [425, 200] width 26 height 26
click at [176, 238] on button "t" at bounding box center [171, 236] width 26 height 26
click at [246, 204] on button "m" at bounding box center [244, 200] width 26 height 26
click at [274, 167] on button "e" at bounding box center [280, 163] width 26 height 26
click at [283, 199] on button "n" at bounding box center [280, 200] width 26 height 26
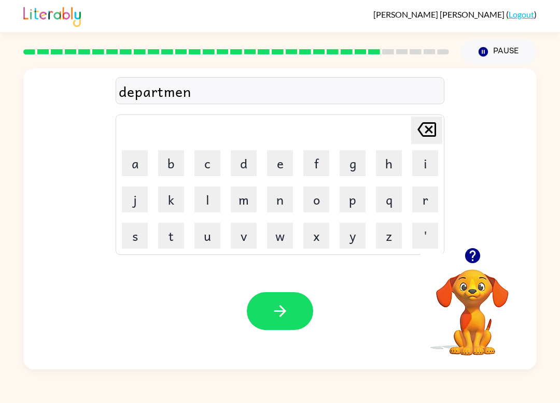
click at [173, 234] on button "t" at bounding box center [171, 236] width 26 height 26
click at [281, 303] on icon "button" at bounding box center [280, 311] width 18 height 18
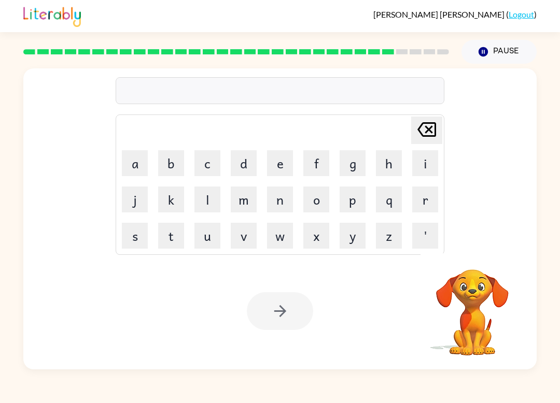
click at [147, 230] on button "s" at bounding box center [135, 236] width 26 height 26
click at [212, 204] on button "l" at bounding box center [207, 200] width 26 height 26
click at [415, 173] on button "i" at bounding box center [425, 163] width 26 height 26
click at [352, 170] on button "g" at bounding box center [353, 163] width 26 height 26
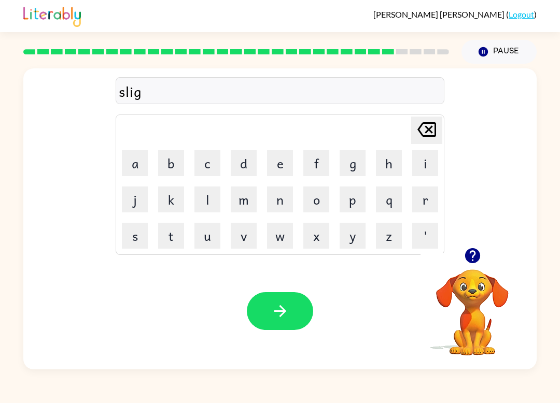
click at [178, 230] on button "t" at bounding box center [171, 236] width 26 height 26
click at [389, 176] on button "h" at bounding box center [389, 163] width 26 height 26
click at [298, 305] on button "button" at bounding box center [280, 311] width 66 height 38
click at [212, 233] on button "u" at bounding box center [207, 236] width 26 height 26
click at [280, 212] on button "n" at bounding box center [280, 200] width 26 height 26
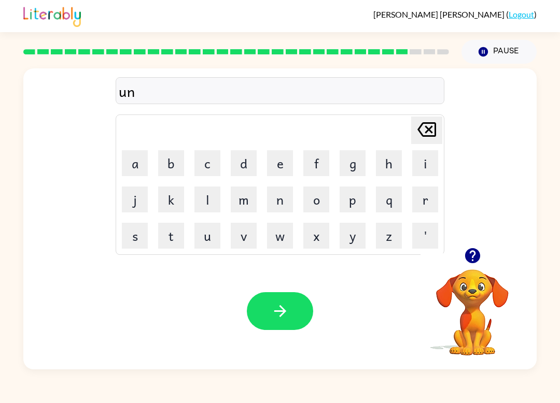
click at [421, 162] on button "i" at bounding box center [425, 163] width 26 height 26
click at [247, 238] on button "v" at bounding box center [244, 236] width 26 height 26
click at [285, 172] on button "e" at bounding box center [280, 163] width 26 height 26
click at [435, 204] on button "r" at bounding box center [425, 200] width 26 height 26
click at [145, 225] on button "s" at bounding box center [135, 236] width 26 height 26
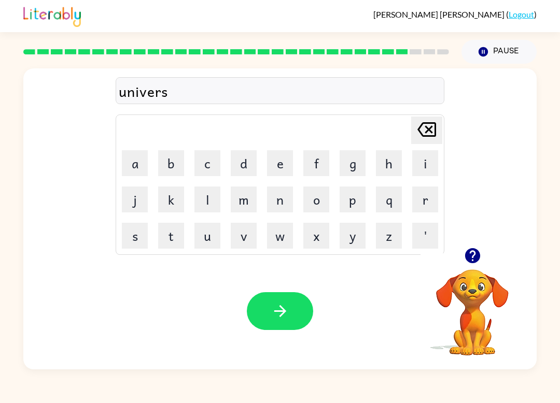
click at [144, 161] on button "a" at bounding box center [135, 163] width 26 height 26
click at [206, 202] on button "l" at bounding box center [207, 200] width 26 height 26
click at [284, 288] on div "Your browser must support playing .mp4 files to use Literably. Please try using…" at bounding box center [279, 311] width 513 height 117
click at [274, 320] on icon "button" at bounding box center [280, 311] width 18 height 18
click at [273, 320] on div at bounding box center [280, 311] width 66 height 38
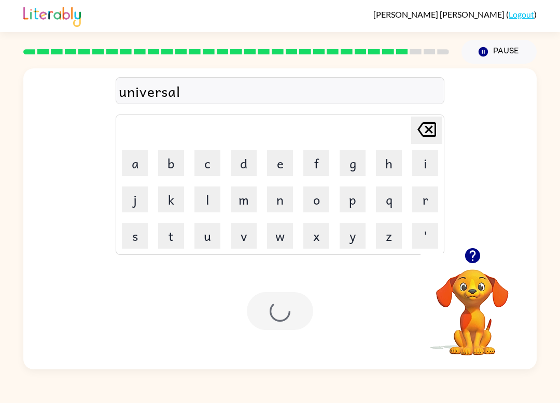
click at [276, 318] on div at bounding box center [280, 311] width 66 height 38
click at [133, 247] on button "s" at bounding box center [135, 236] width 26 height 26
click at [422, 167] on button "i" at bounding box center [425, 163] width 26 height 26
click at [215, 205] on button "l" at bounding box center [207, 200] width 26 height 26
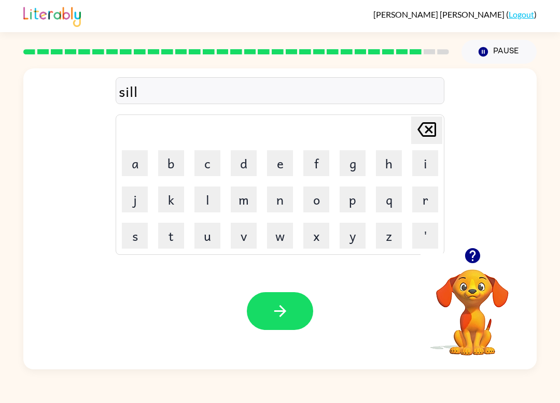
click at [170, 156] on button "b" at bounding box center [171, 163] width 26 height 26
click at [283, 172] on button "e" at bounding box center [280, 163] width 26 height 26
click at [285, 233] on button "w" at bounding box center [280, 236] width 26 height 26
click at [279, 172] on button "e" at bounding box center [280, 163] width 26 height 26
click at [425, 204] on button "r" at bounding box center [425, 200] width 26 height 26
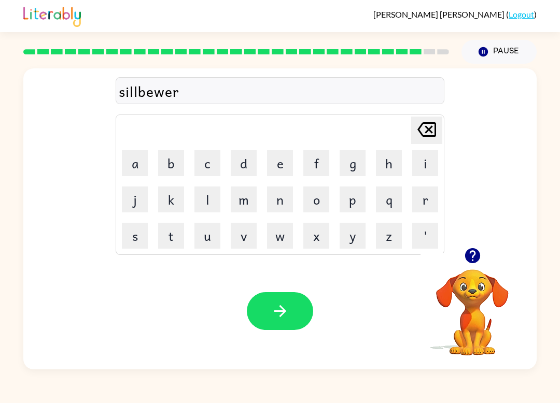
click at [297, 185] on td "n" at bounding box center [279, 199] width 35 height 35
click at [283, 175] on button "e" at bounding box center [280, 163] width 26 height 26
click at [148, 88] on div "sillbewere" at bounding box center [280, 91] width 323 height 22
click at [418, 129] on icon "Delete Delete last character input" at bounding box center [426, 129] width 25 height 25
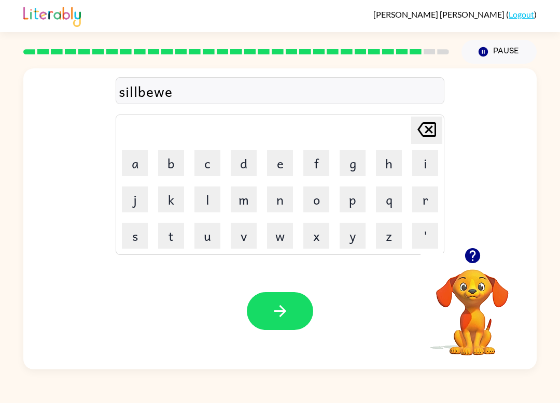
click at [427, 132] on icon at bounding box center [426, 129] width 19 height 15
click at [429, 130] on icon at bounding box center [426, 129] width 19 height 15
click at [286, 172] on button "e" at bounding box center [280, 163] width 26 height 26
click at [216, 196] on button "l" at bounding box center [207, 200] width 26 height 26
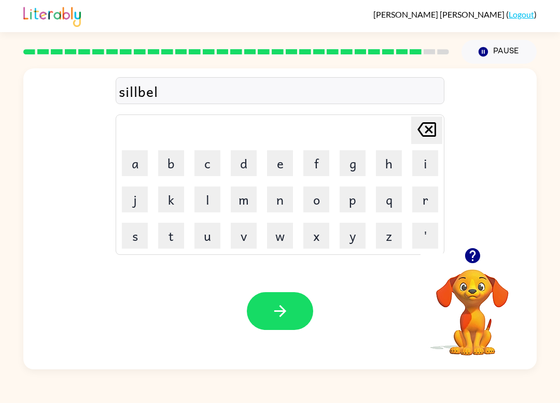
click at [287, 241] on button "w" at bounding box center [280, 236] width 26 height 26
click at [272, 166] on button "e" at bounding box center [280, 163] width 26 height 26
click at [431, 208] on button "r" at bounding box center [425, 200] width 26 height 26
click at [285, 187] on button "n" at bounding box center [280, 200] width 26 height 26
click at [424, 132] on icon "Delete Delete last character input" at bounding box center [426, 129] width 25 height 25
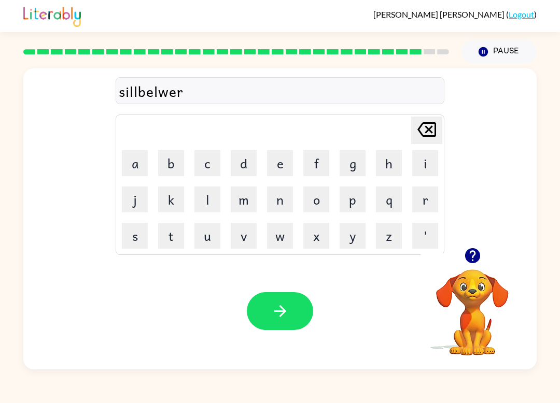
click at [289, 161] on button "e" at bounding box center [280, 163] width 26 height 26
click at [276, 309] on icon "button" at bounding box center [280, 311] width 18 height 18
click at [276, 309] on div at bounding box center [280, 311] width 66 height 38
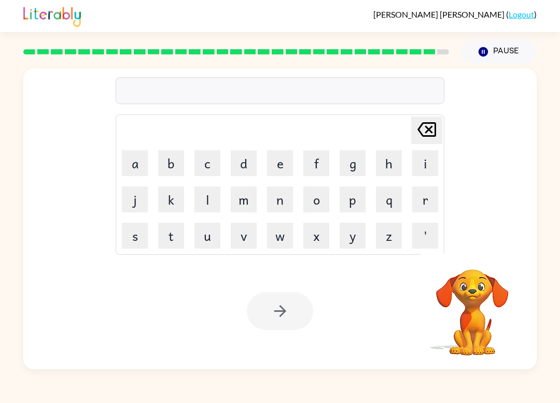
click at [425, 161] on button "i" at bounding box center [425, 163] width 26 height 26
click at [278, 202] on button "n" at bounding box center [280, 200] width 26 height 26
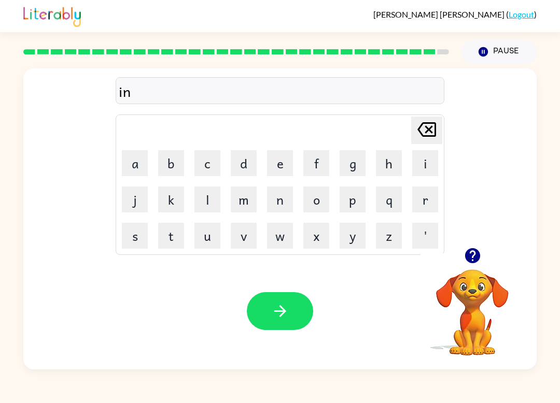
click at [210, 174] on button "c" at bounding box center [207, 163] width 26 height 26
click at [325, 203] on button "o" at bounding box center [316, 200] width 26 height 26
click at [213, 245] on button "u" at bounding box center [207, 236] width 26 height 26
click at [176, 236] on button "t" at bounding box center [171, 236] width 26 height 26
click at [272, 166] on button "e" at bounding box center [280, 163] width 26 height 26
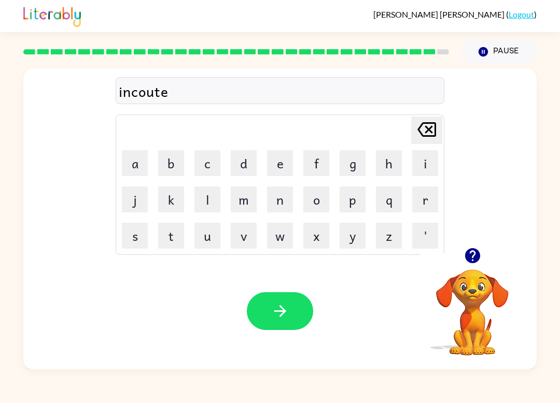
click at [425, 207] on button "r" at bounding box center [425, 200] width 26 height 26
click at [155, 93] on div "incouter" at bounding box center [280, 91] width 323 height 22
click at [419, 129] on icon at bounding box center [426, 129] width 19 height 15
click at [429, 127] on icon "Delete Delete last character input" at bounding box center [426, 129] width 25 height 25
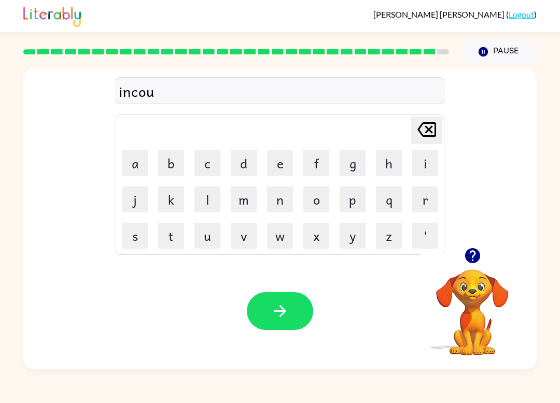
click at [429, 127] on icon "Delete Delete last character input" at bounding box center [426, 129] width 25 height 25
click at [213, 248] on button "u" at bounding box center [207, 236] width 26 height 26
click at [283, 208] on button "n" at bounding box center [280, 200] width 26 height 26
click at [172, 236] on button "t" at bounding box center [171, 236] width 26 height 26
click at [284, 166] on button "e" at bounding box center [280, 163] width 26 height 26
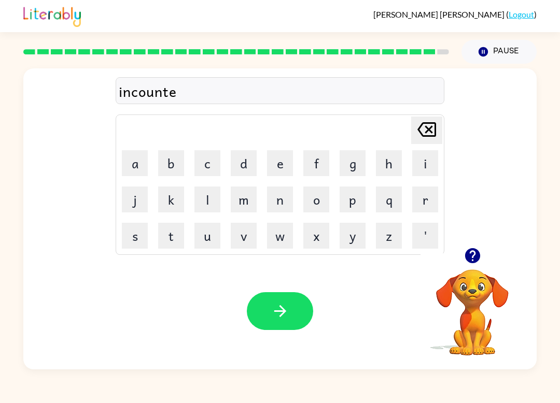
click at [413, 205] on button "r" at bounding box center [425, 200] width 26 height 26
click at [277, 310] on icon "button" at bounding box center [280, 311] width 18 height 18
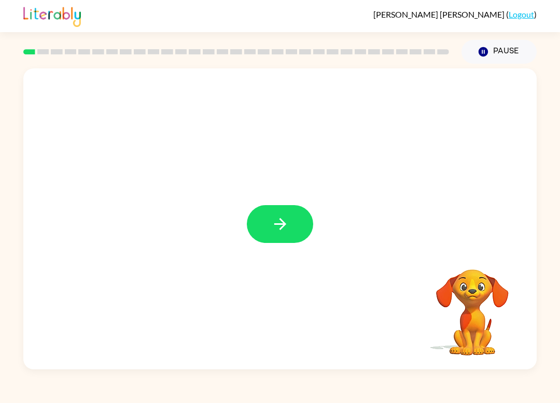
click at [299, 240] on button "button" at bounding box center [280, 224] width 66 height 38
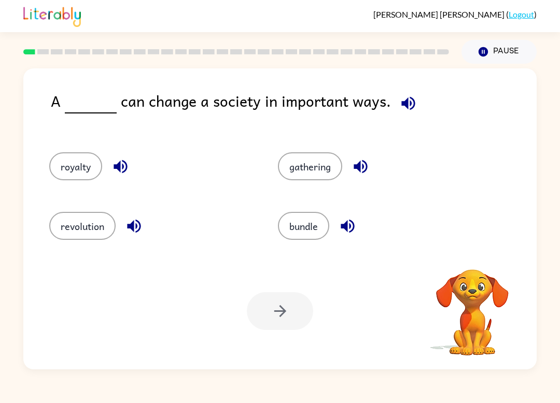
click at [86, 223] on button "revolution" at bounding box center [82, 226] width 66 height 28
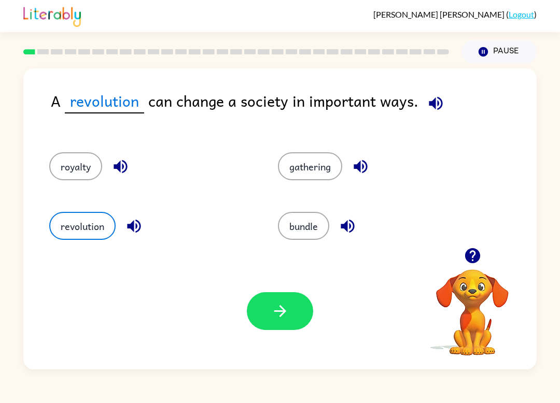
click at [275, 310] on icon "button" at bounding box center [280, 311] width 18 height 18
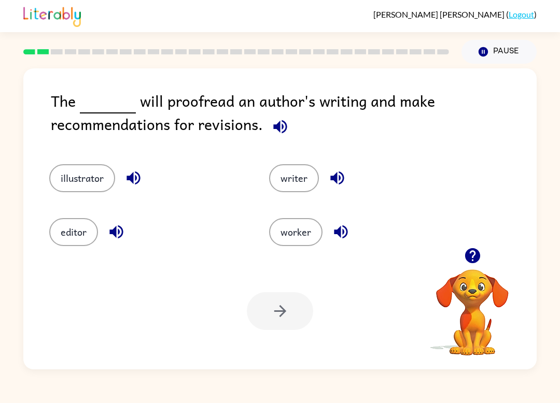
click at [90, 190] on button "illustrator" at bounding box center [82, 178] width 66 height 28
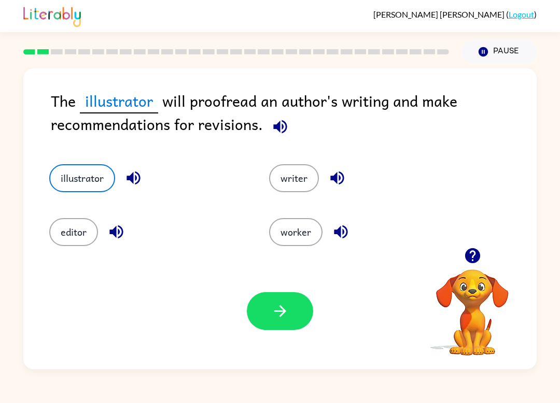
click at [272, 320] on icon "button" at bounding box center [280, 311] width 18 height 18
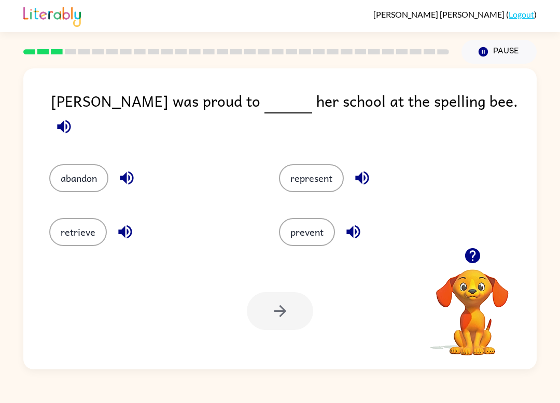
click at [305, 180] on button "represent" at bounding box center [311, 178] width 65 height 28
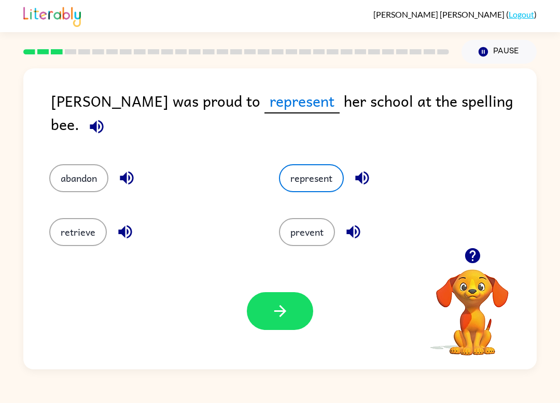
click at [275, 311] on icon "button" at bounding box center [280, 311] width 18 height 18
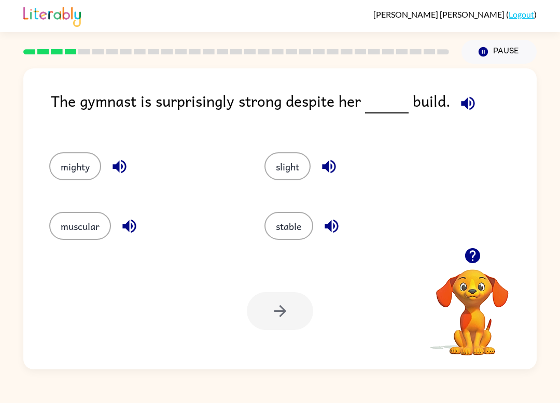
click at [283, 240] on button "stable" at bounding box center [288, 226] width 49 height 28
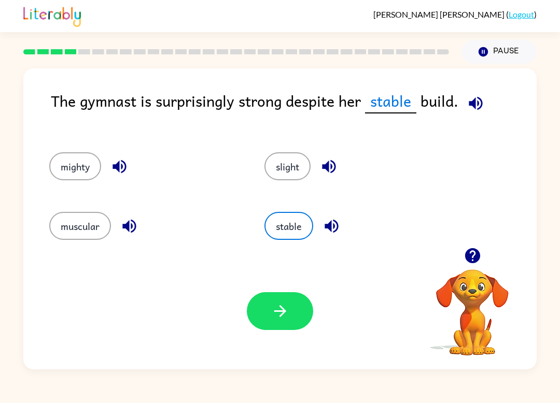
click at [256, 327] on button "button" at bounding box center [280, 311] width 66 height 38
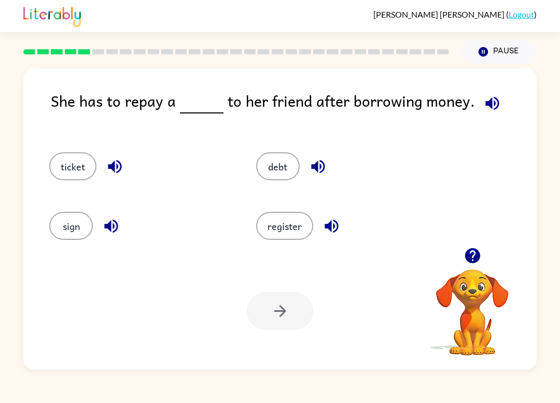
click at [78, 240] on button "sign" at bounding box center [71, 226] width 44 height 28
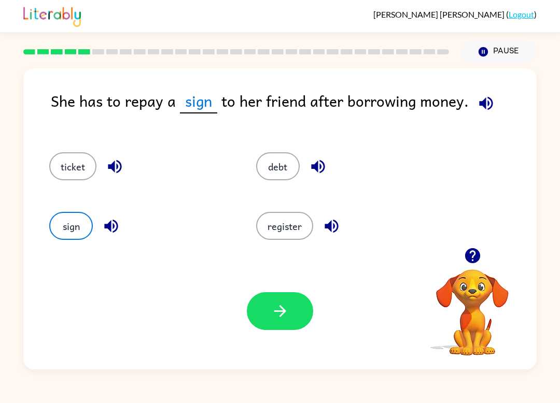
click at [261, 324] on button "button" at bounding box center [280, 311] width 66 height 38
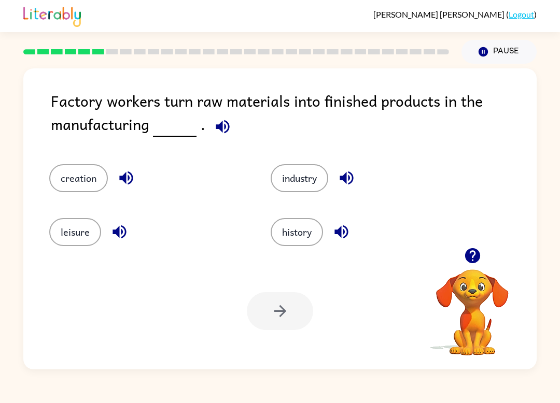
click at [290, 243] on button "history" at bounding box center [297, 232] width 52 height 28
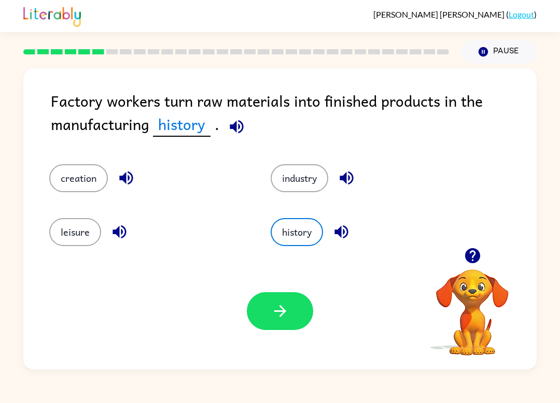
click at [268, 313] on button "button" at bounding box center [280, 311] width 66 height 38
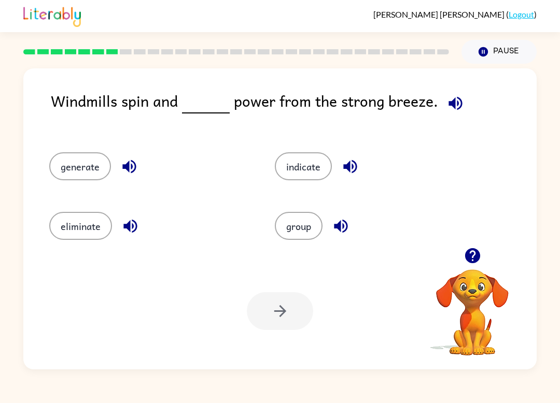
click at [73, 180] on button "generate" at bounding box center [80, 166] width 62 height 28
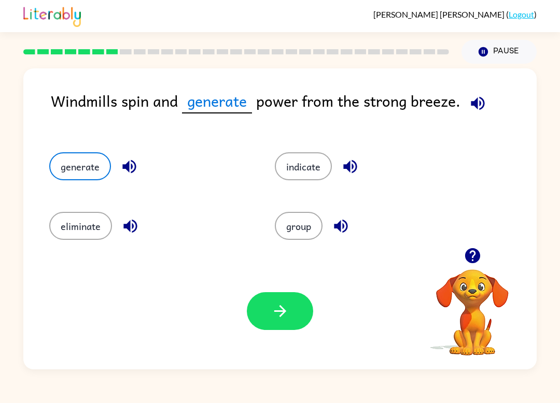
click at [248, 331] on div "Your browser must support playing .mp4 files to use Literably. Please try using…" at bounding box center [279, 311] width 513 height 117
click at [261, 327] on button "button" at bounding box center [280, 311] width 66 height 38
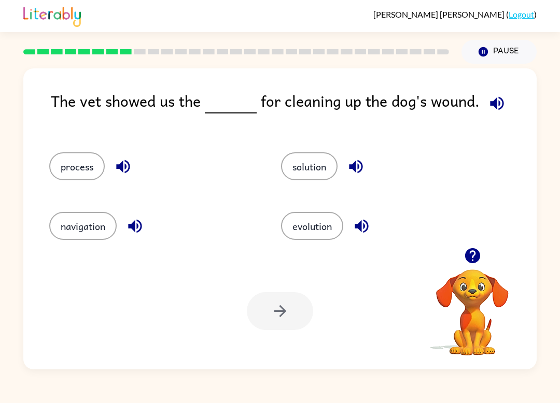
click at [314, 231] on button "evolution" at bounding box center [312, 226] width 62 height 28
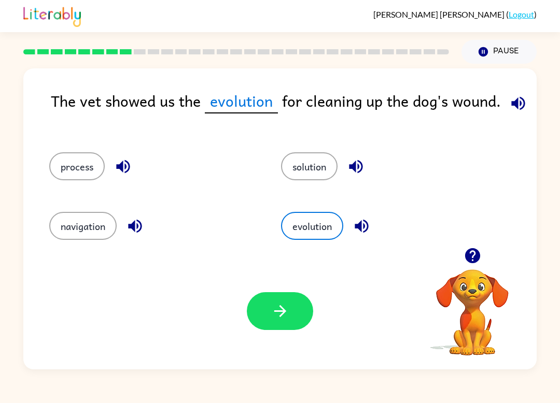
click at [66, 169] on button "process" at bounding box center [76, 166] width 55 height 28
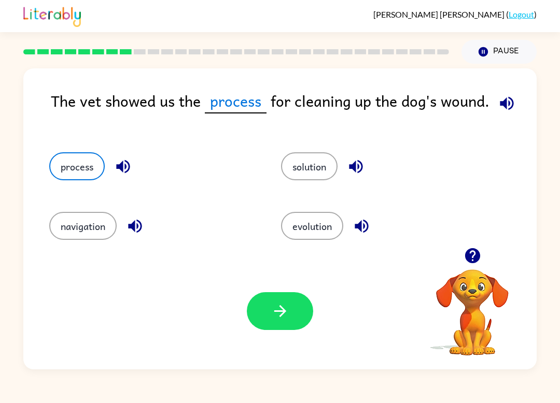
click at [272, 320] on icon "button" at bounding box center [280, 311] width 18 height 18
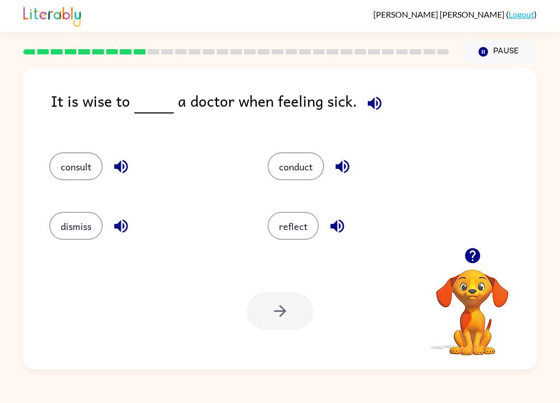
click at [78, 162] on button "consult" at bounding box center [75, 166] width 53 height 28
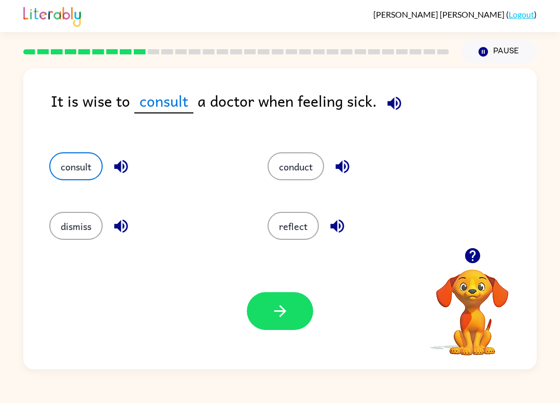
click at [283, 327] on button "button" at bounding box center [280, 311] width 66 height 38
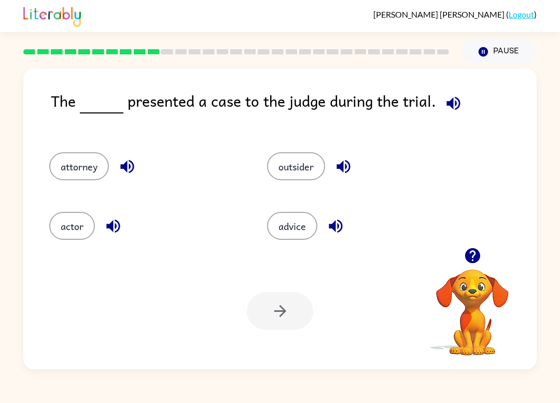
click at [85, 163] on button "attorney" at bounding box center [79, 166] width 60 height 28
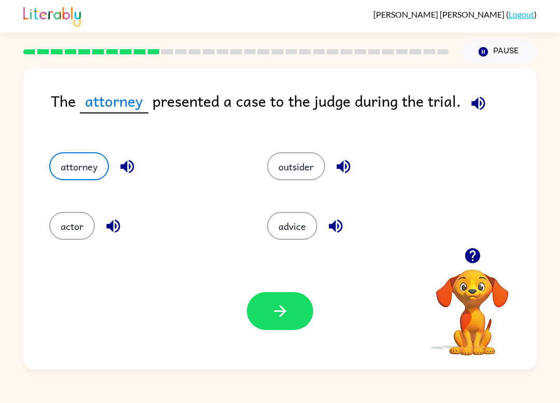
click at [285, 308] on icon "button" at bounding box center [280, 311] width 18 height 18
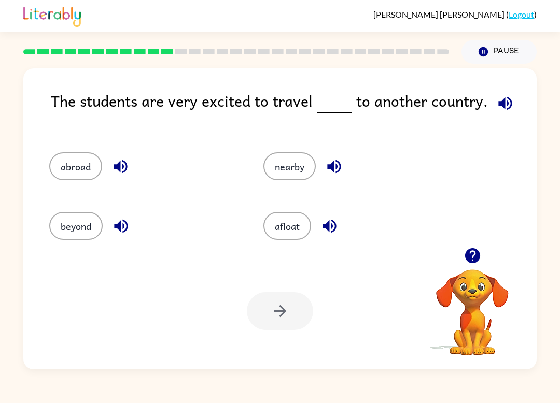
click at [286, 240] on button "afloat" at bounding box center [287, 226] width 48 height 28
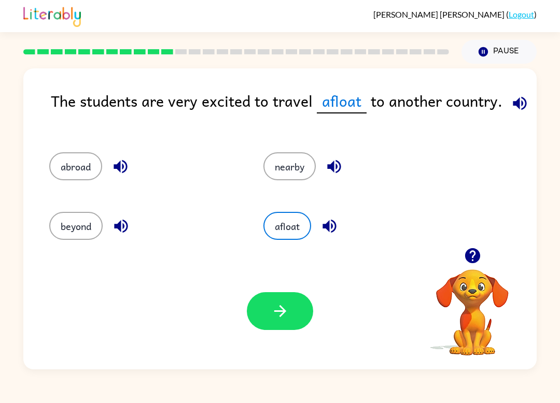
click at [292, 316] on button "button" at bounding box center [280, 311] width 66 height 38
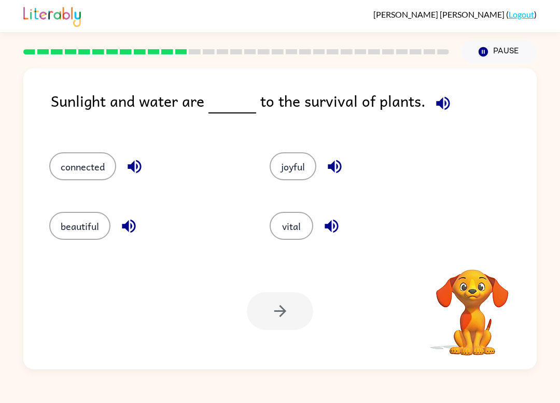
click at [291, 238] on button "vital" at bounding box center [292, 226] width 44 height 28
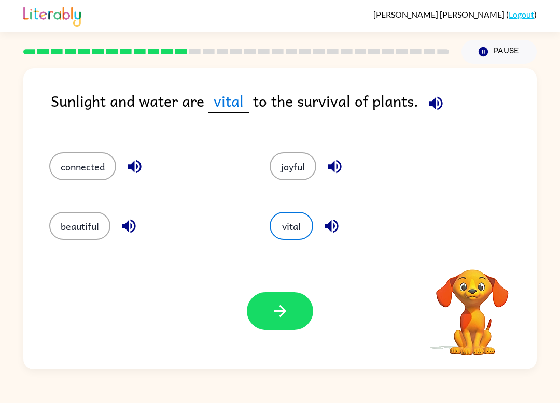
click at [274, 319] on icon "button" at bounding box center [280, 311] width 18 height 18
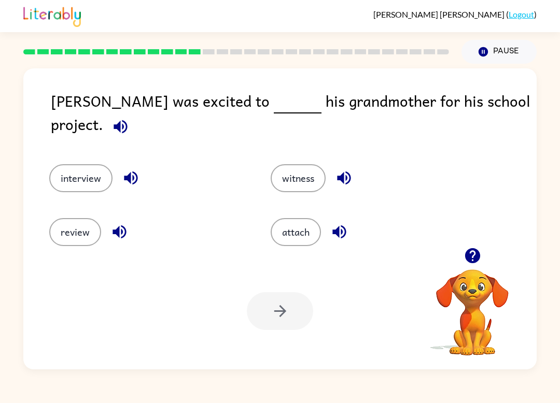
click at [94, 175] on button "interview" at bounding box center [80, 178] width 63 height 28
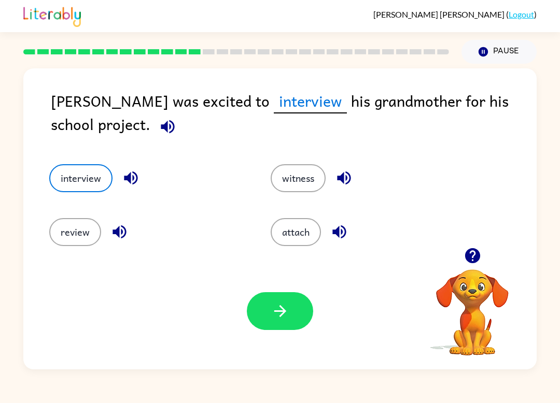
click at [272, 303] on icon "button" at bounding box center [280, 311] width 18 height 18
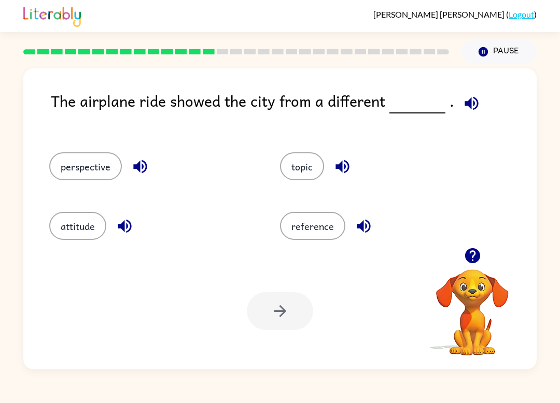
click at [99, 179] on button "perspective" at bounding box center [85, 166] width 73 height 28
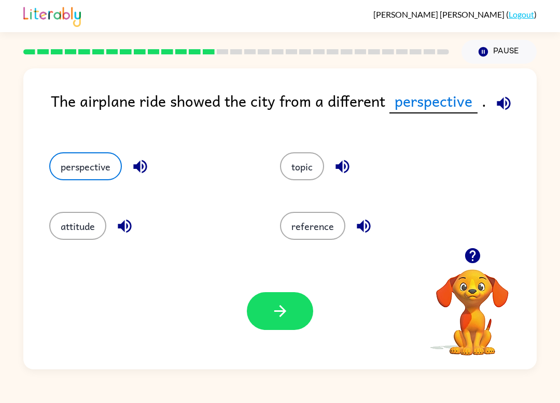
click at [273, 318] on icon "button" at bounding box center [280, 311] width 18 height 18
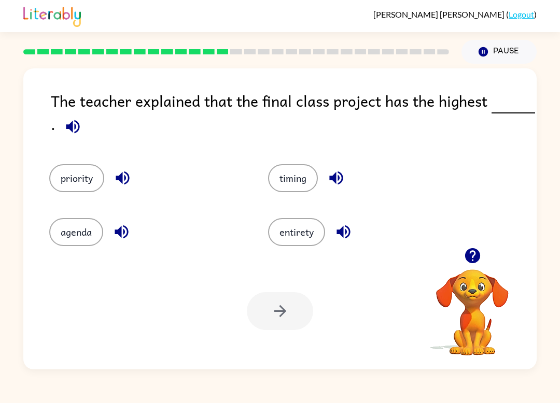
click at [89, 192] on button "priority" at bounding box center [76, 178] width 55 height 28
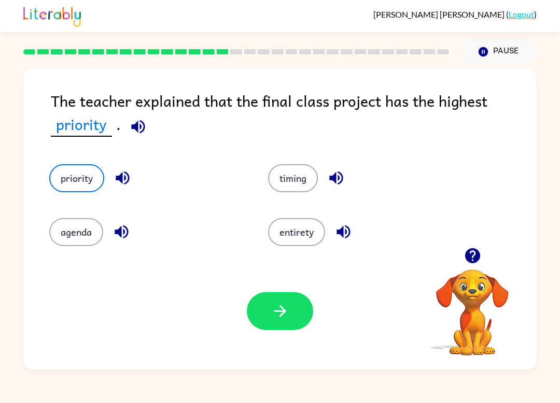
click at [274, 329] on button "button" at bounding box center [280, 311] width 66 height 38
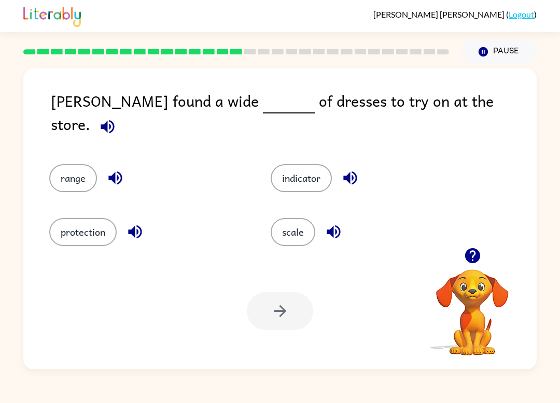
click at [57, 236] on button "protection" at bounding box center [82, 232] width 67 height 28
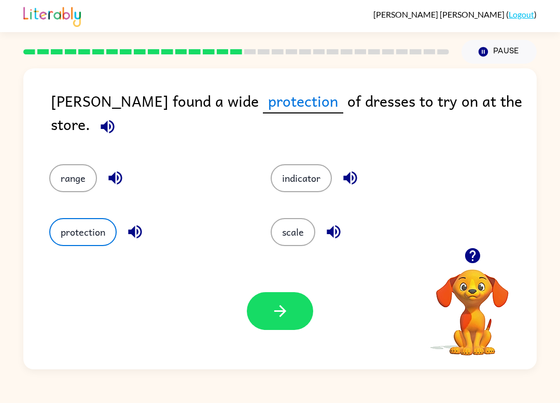
click at [67, 169] on button "range" at bounding box center [73, 178] width 48 height 28
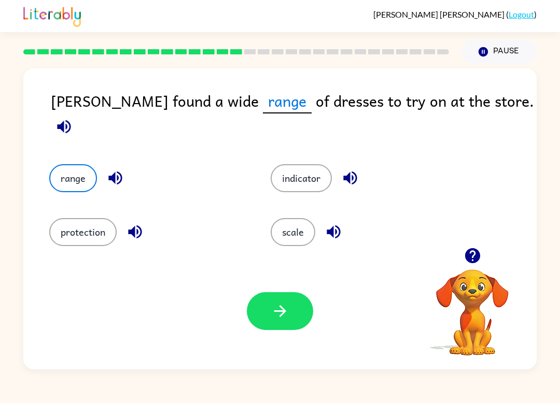
click at [256, 305] on button "button" at bounding box center [280, 311] width 66 height 38
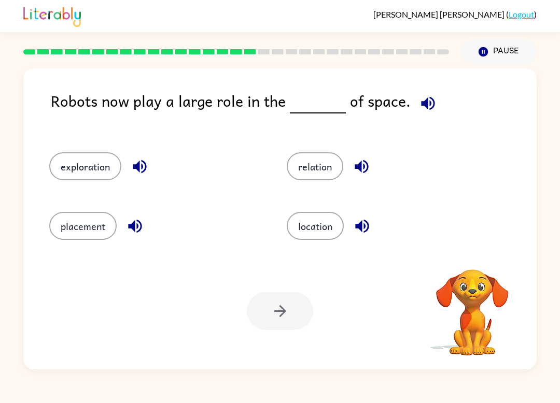
click at [271, 318] on div at bounding box center [280, 311] width 66 height 38
click at [324, 171] on button "relation" at bounding box center [315, 166] width 57 height 28
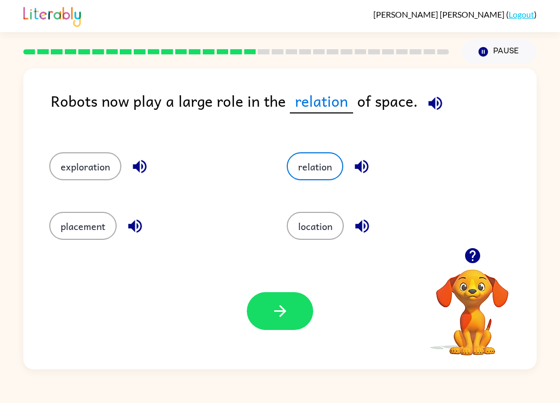
click at [308, 299] on button "button" at bounding box center [280, 311] width 66 height 38
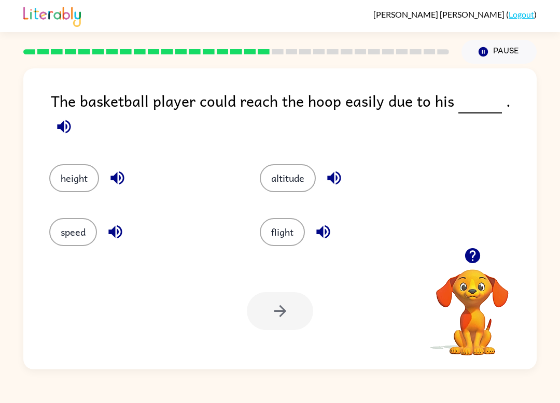
click at [74, 180] on button "height" at bounding box center [74, 178] width 50 height 28
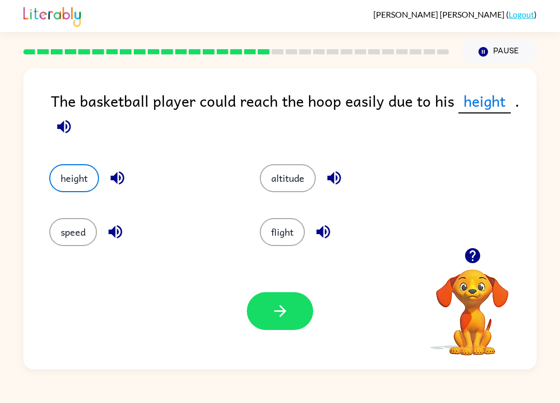
click at [287, 313] on icon "button" at bounding box center [280, 311] width 18 height 18
click at [287, 312] on div at bounding box center [280, 311] width 66 height 38
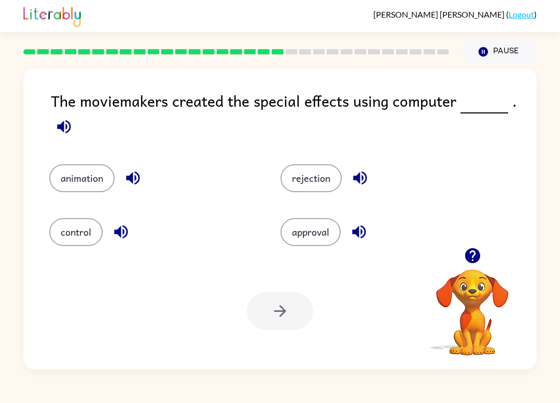
click at [322, 184] on button "rejection" at bounding box center [311, 178] width 61 height 28
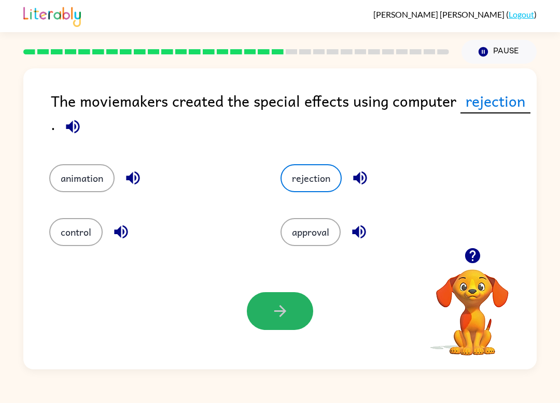
click at [274, 316] on icon "button" at bounding box center [280, 311] width 18 height 18
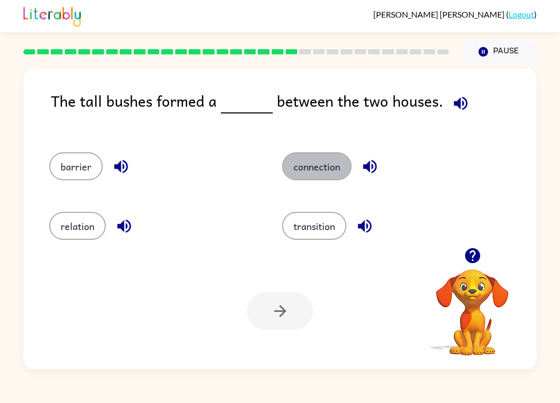
click at [313, 161] on button "connection" at bounding box center [316, 166] width 69 height 28
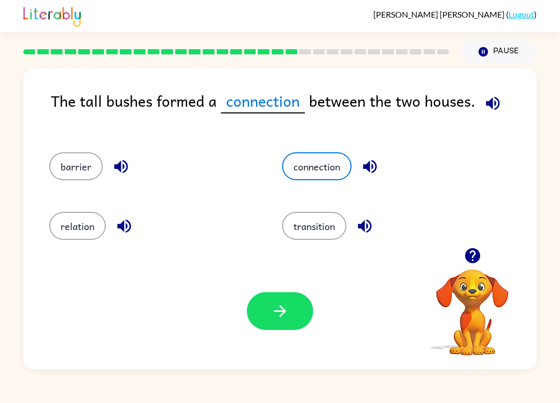
click at [275, 316] on icon "button" at bounding box center [280, 311] width 18 height 18
click at [275, 316] on div at bounding box center [280, 311] width 66 height 38
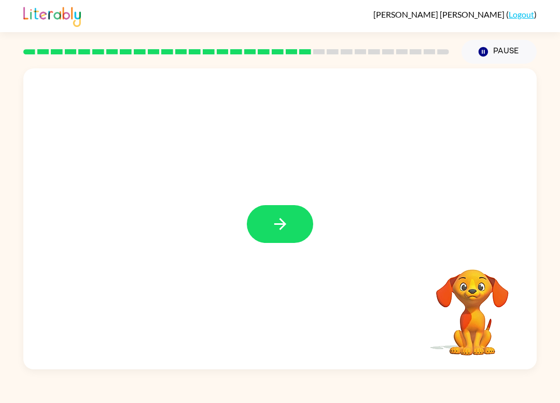
click at [269, 219] on button "button" at bounding box center [280, 224] width 66 height 38
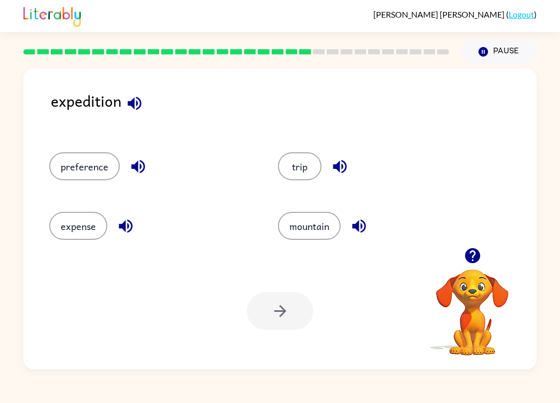
click at [299, 176] on button "trip" at bounding box center [300, 166] width 44 height 28
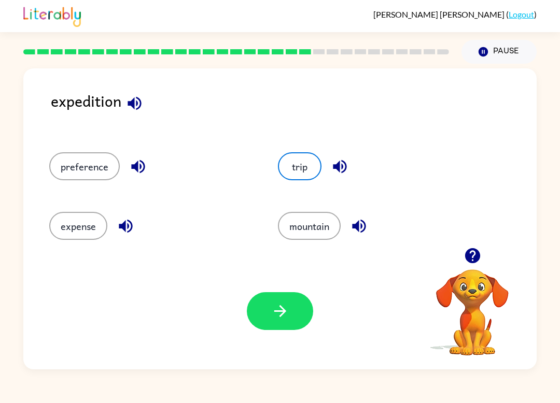
click at [298, 301] on button "button" at bounding box center [280, 311] width 66 height 38
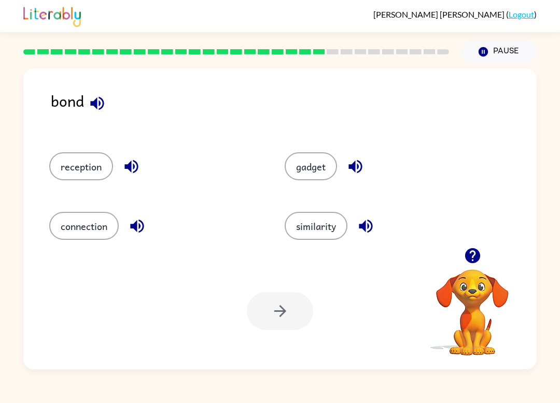
click at [330, 233] on button "similarity" at bounding box center [316, 226] width 63 height 28
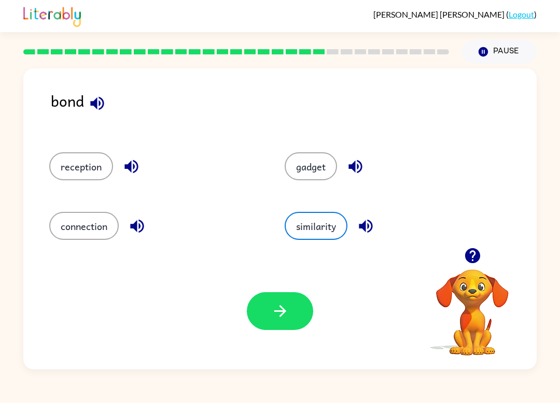
click at [299, 328] on button "button" at bounding box center [280, 311] width 66 height 38
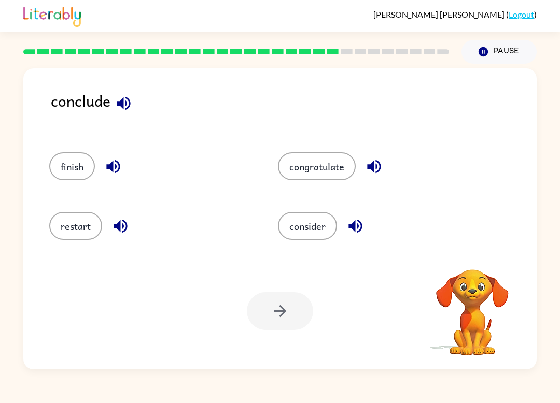
click at [63, 173] on button "finish" at bounding box center [72, 166] width 46 height 28
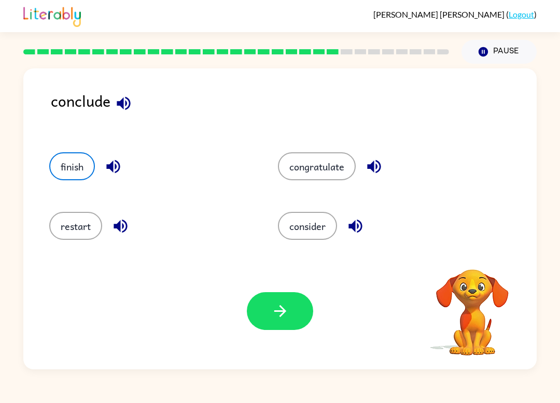
click at [270, 316] on button "button" at bounding box center [280, 311] width 66 height 38
click at [269, 316] on div at bounding box center [280, 311] width 66 height 38
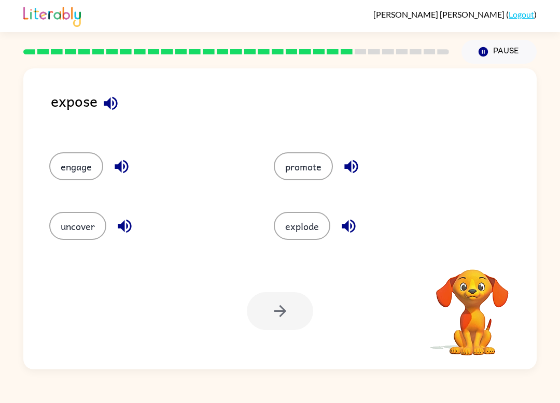
click at [305, 179] on button "promote" at bounding box center [303, 166] width 59 height 28
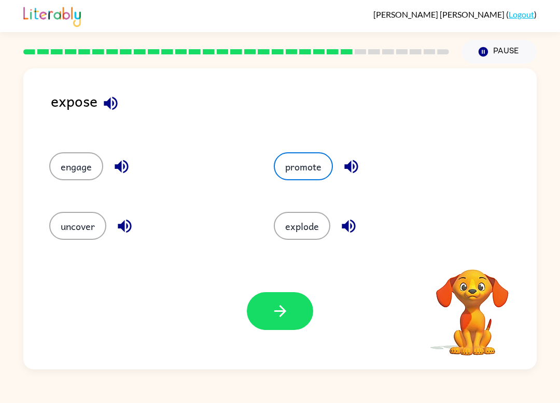
click at [285, 315] on icon "button" at bounding box center [280, 311] width 18 height 18
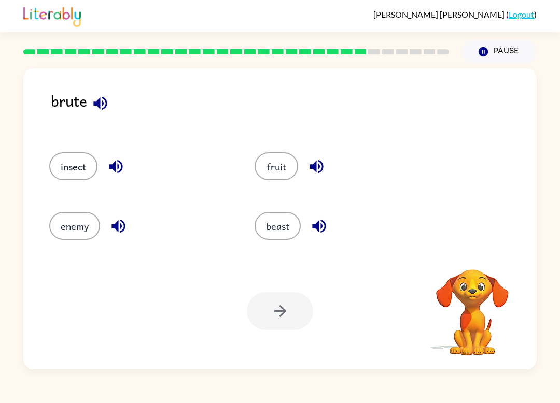
click at [274, 233] on button "beast" at bounding box center [278, 226] width 46 height 28
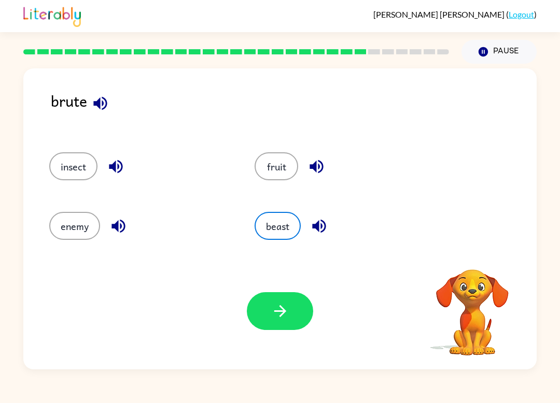
click at [271, 312] on icon "button" at bounding box center [280, 311] width 18 height 18
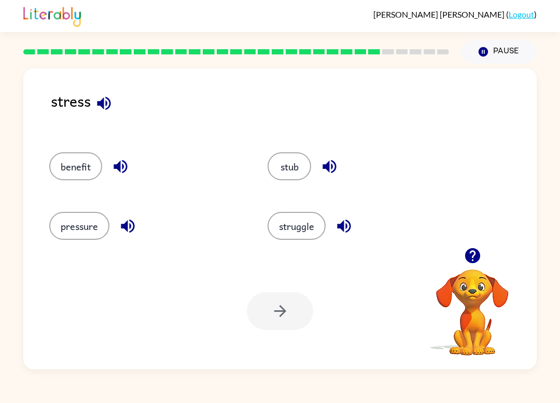
click at [104, 230] on button "pressure" at bounding box center [79, 226] width 60 height 28
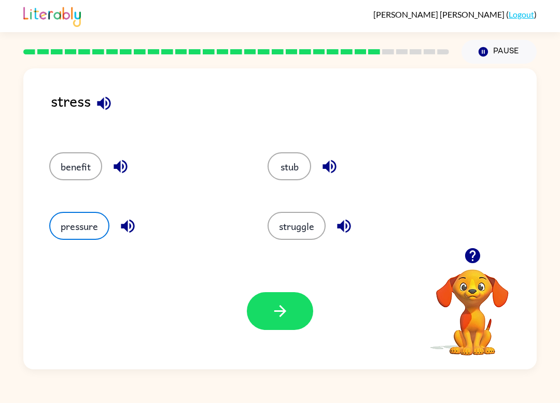
click at [305, 224] on button "struggle" at bounding box center [297, 226] width 58 height 28
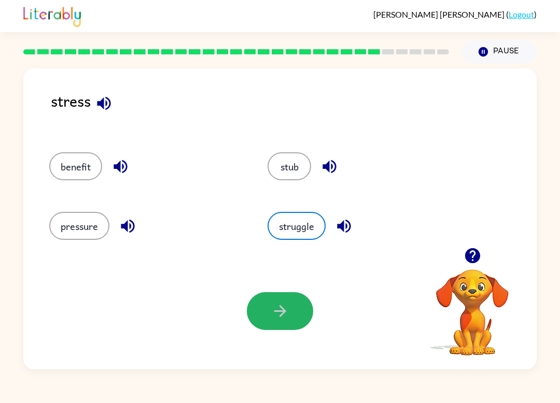
click at [287, 322] on button "button" at bounding box center [280, 311] width 66 height 38
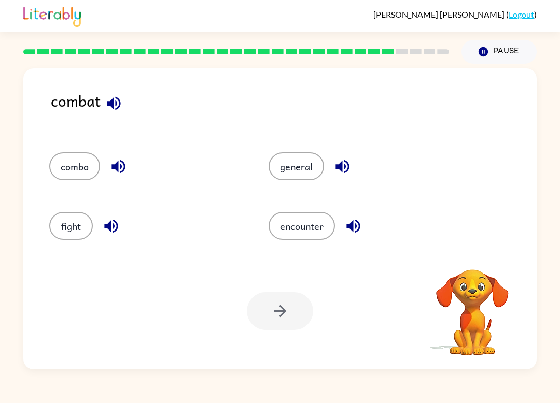
click at [68, 222] on button "fight" at bounding box center [71, 226] width 44 height 28
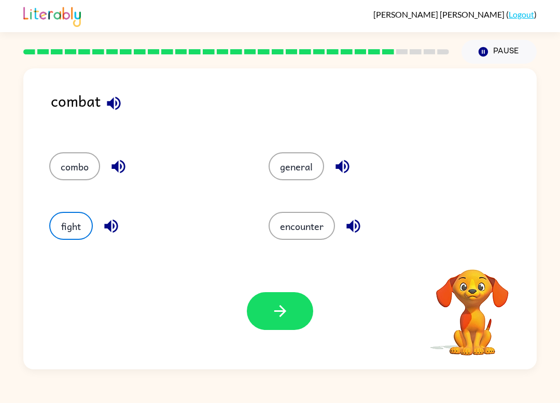
click at [254, 333] on div "Your browser must support playing .mp4 files to use Literably. Please try using…" at bounding box center [279, 311] width 513 height 117
click at [276, 324] on button "button" at bounding box center [280, 311] width 66 height 38
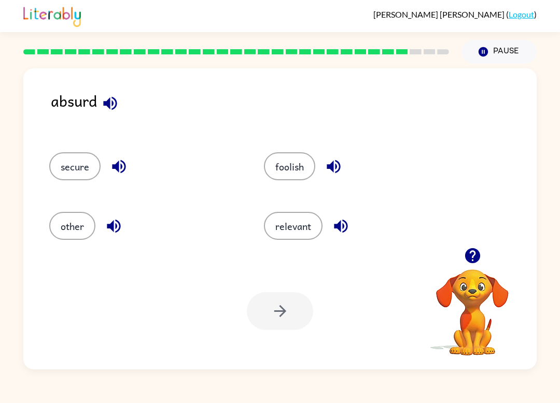
click at [296, 238] on button "relevant" at bounding box center [293, 226] width 59 height 28
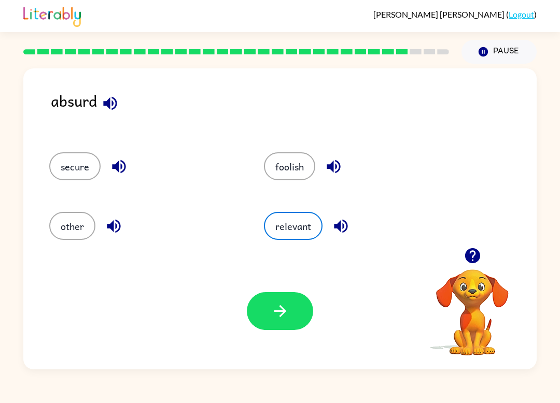
click at [268, 316] on button "button" at bounding box center [280, 311] width 66 height 38
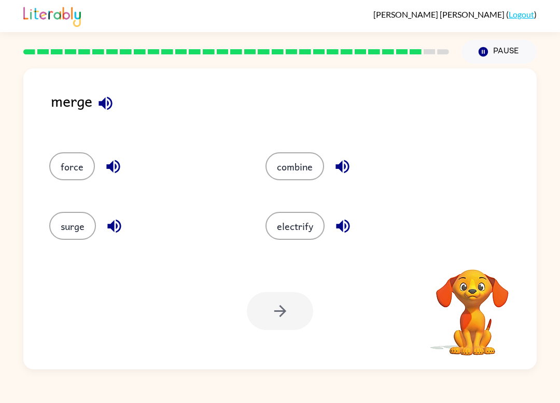
click at [291, 176] on button "combine" at bounding box center [295, 166] width 59 height 28
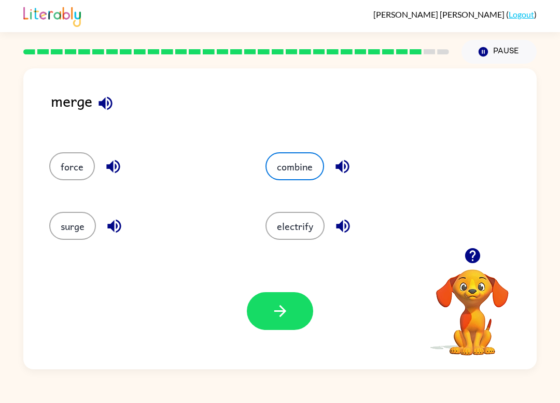
click at [276, 315] on icon "button" at bounding box center [280, 311] width 18 height 18
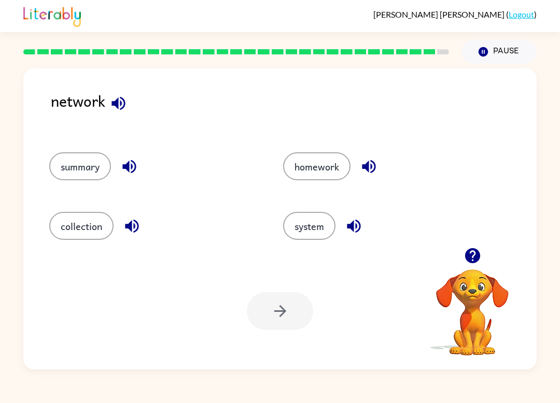
click at [316, 247] on div "system" at bounding box center [380, 222] width 234 height 60
click at [292, 231] on button "system" at bounding box center [309, 226] width 52 height 28
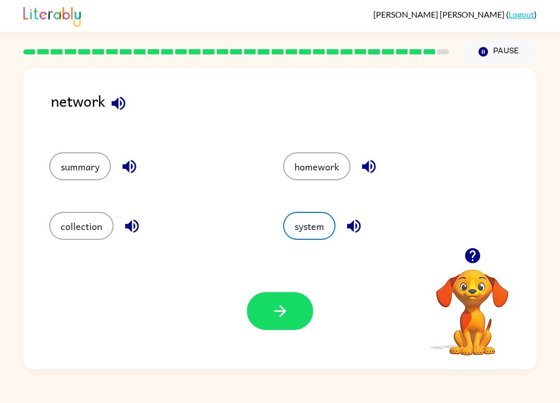
click at [277, 318] on icon "button" at bounding box center [280, 311] width 18 height 18
